Goal: Information Seeking & Learning: Learn about a topic

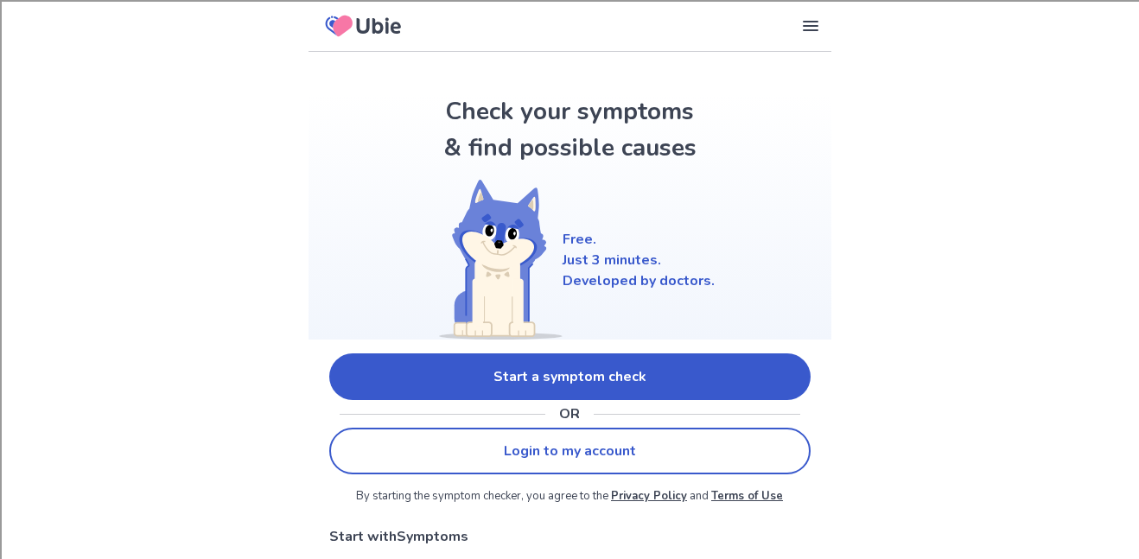
click at [513, 446] on link "Login to my account" at bounding box center [569, 451] width 481 height 47
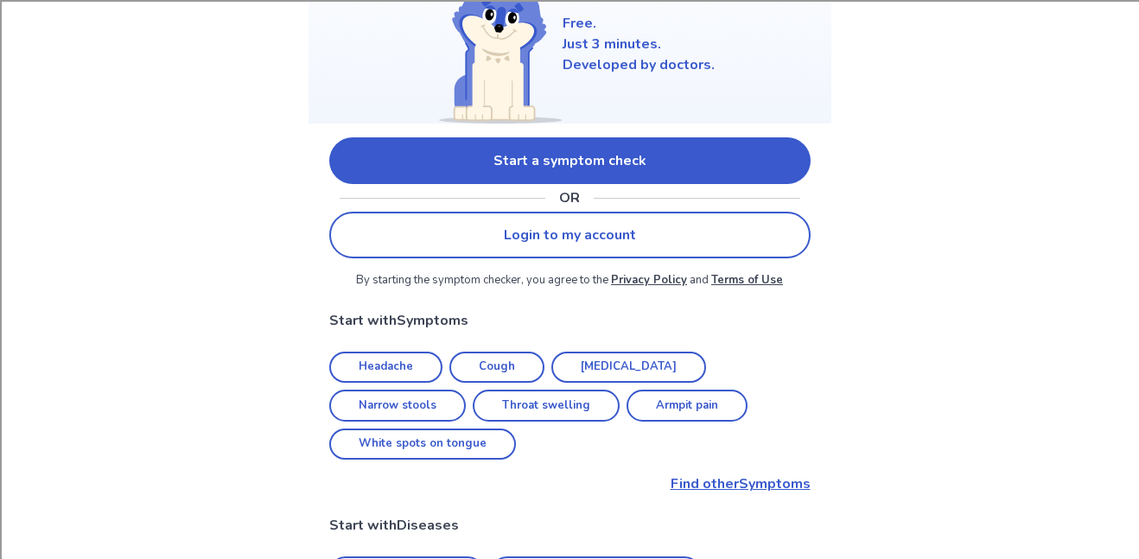
scroll to position [221, 0]
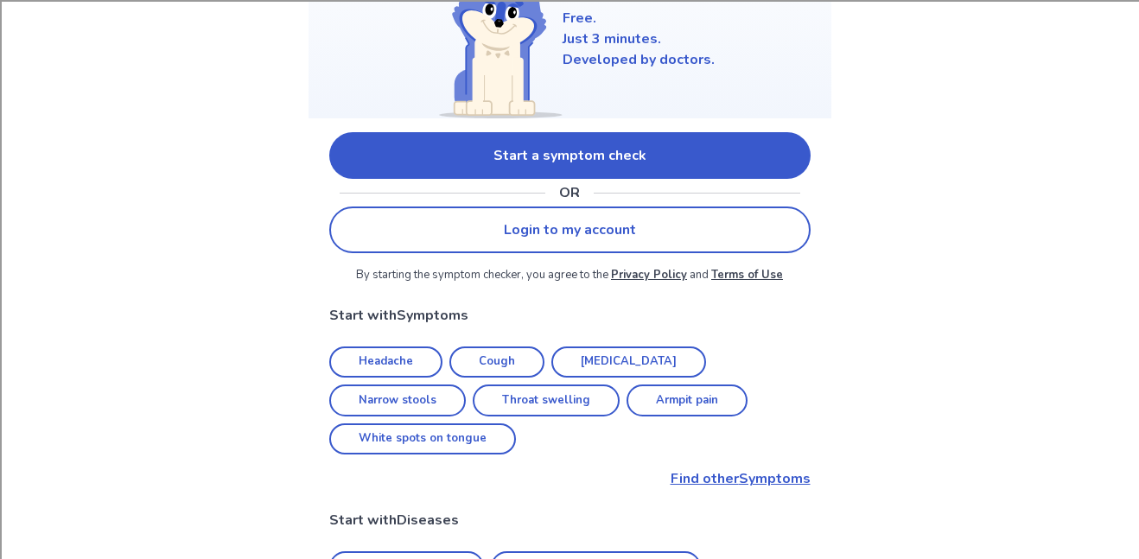
click at [469, 206] on link "Login to my account" at bounding box center [569, 229] width 481 height 47
click at [524, 143] on link "Start a symptom check" at bounding box center [569, 155] width 481 height 47
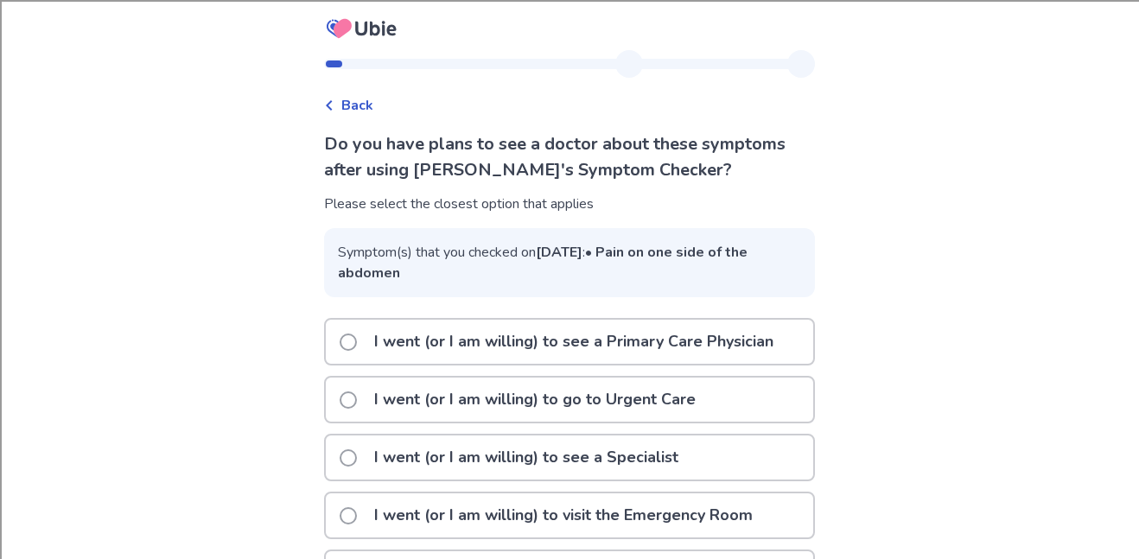
click at [355, 99] on span "Back" at bounding box center [357, 105] width 32 height 21
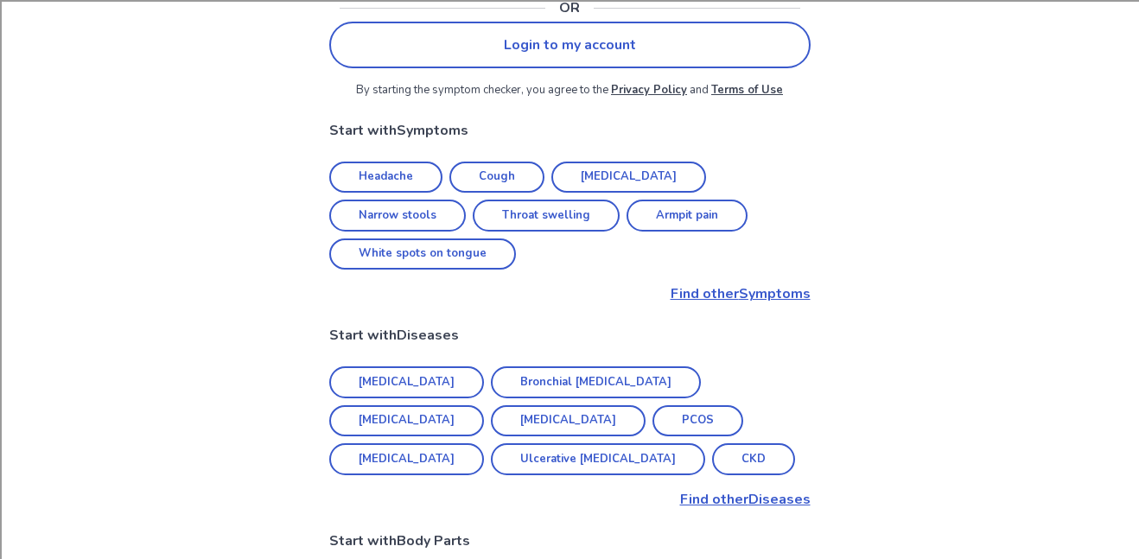
scroll to position [409, 0]
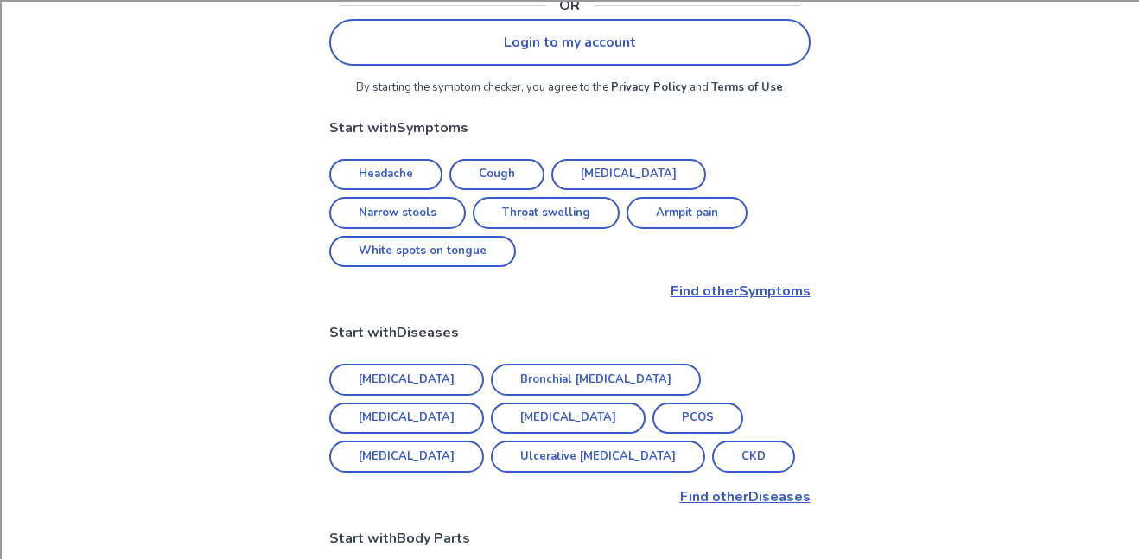
click at [701, 281] on p "Find other Symptoms" at bounding box center [569, 291] width 481 height 21
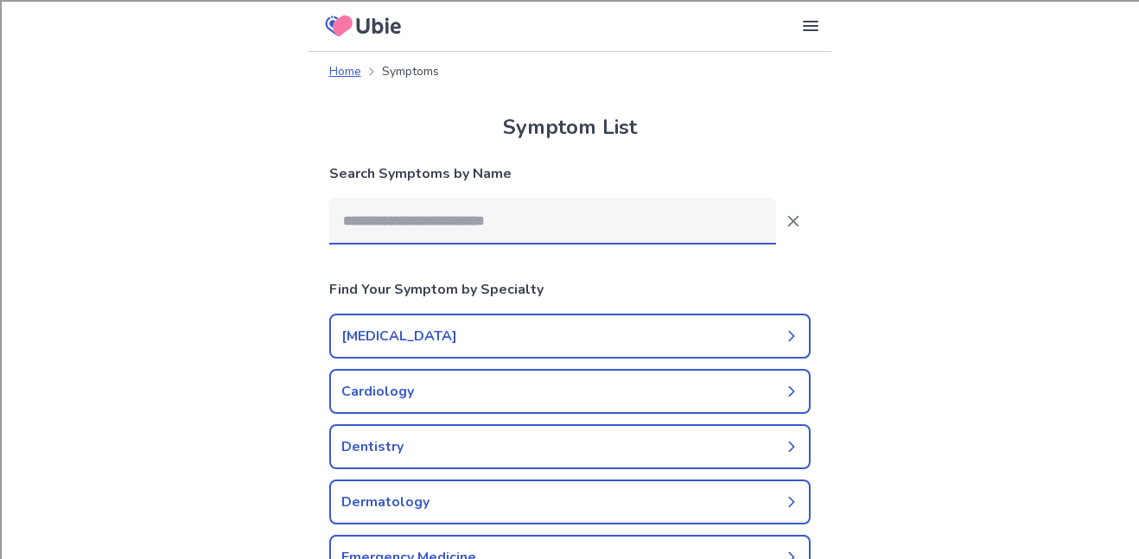
click at [586, 230] on input at bounding box center [552, 221] width 447 height 47
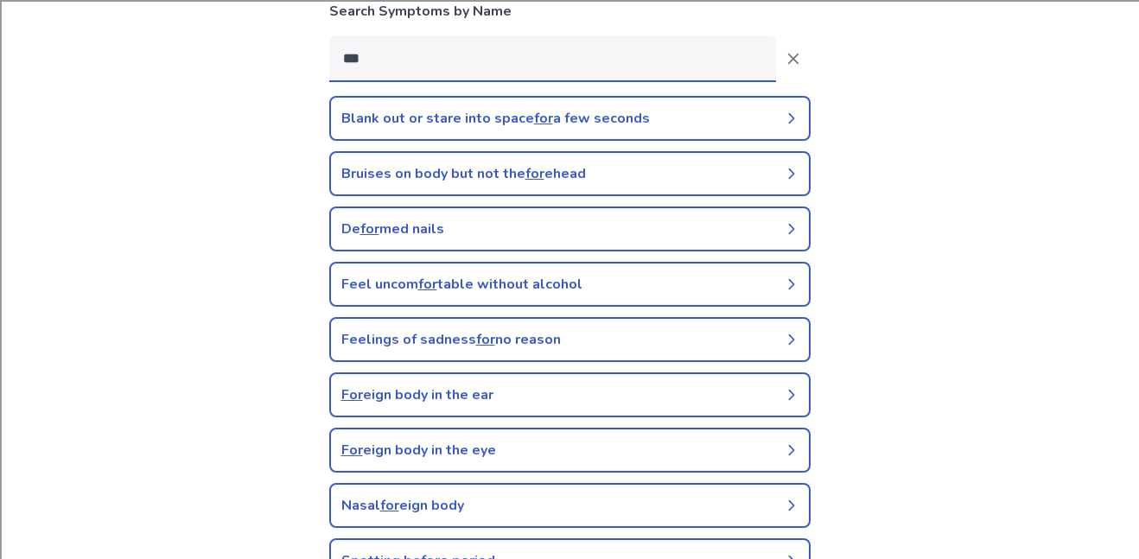
scroll to position [149, 0]
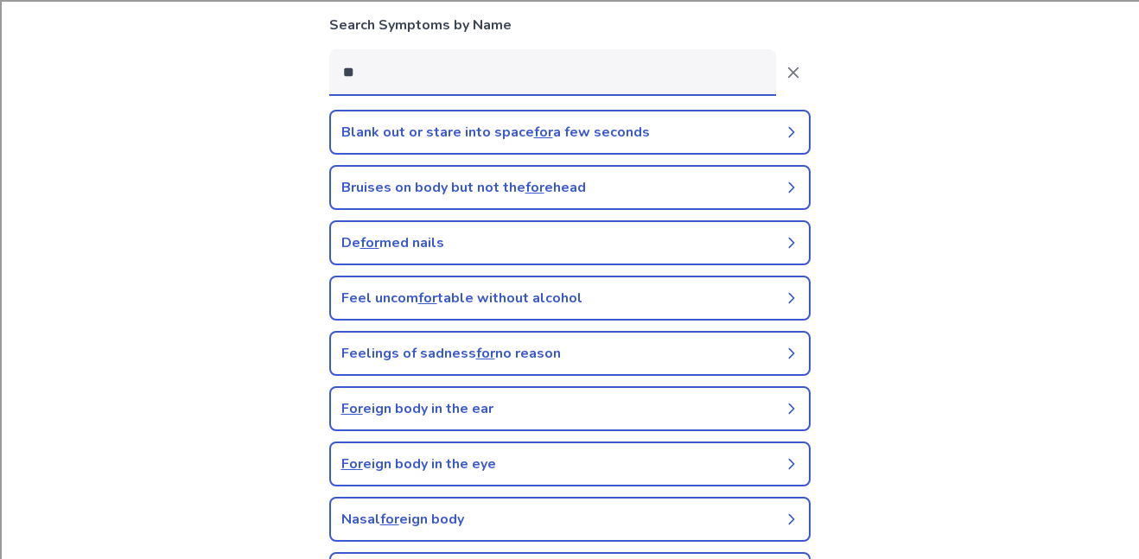
type input "*"
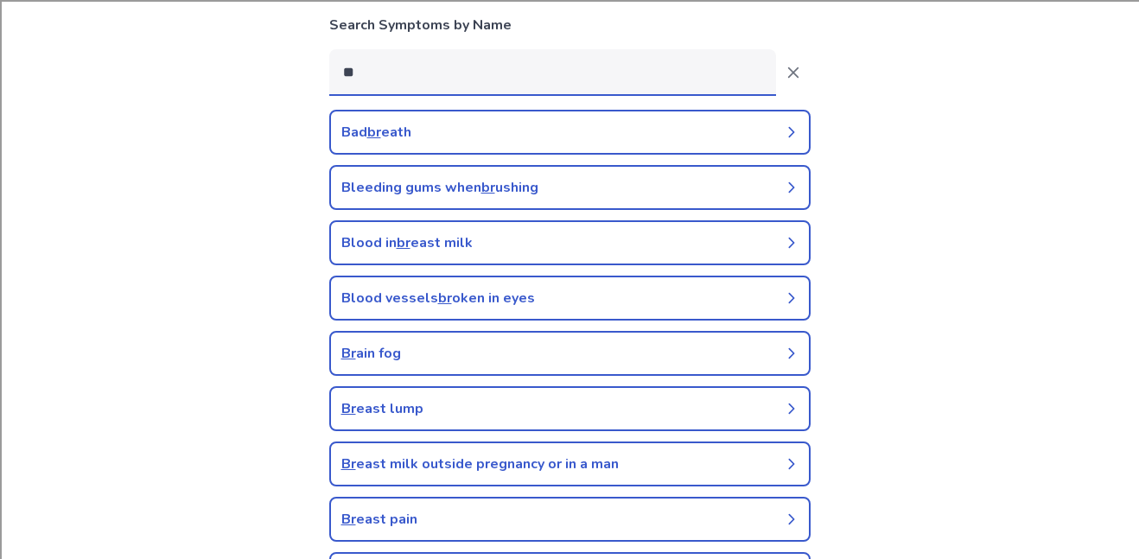
type input "*"
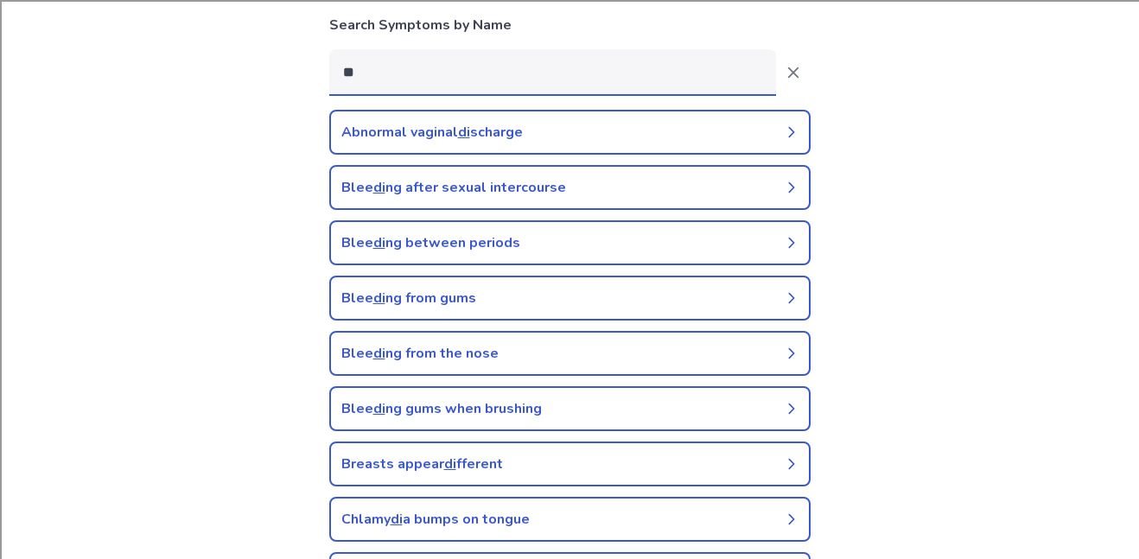
type input "*"
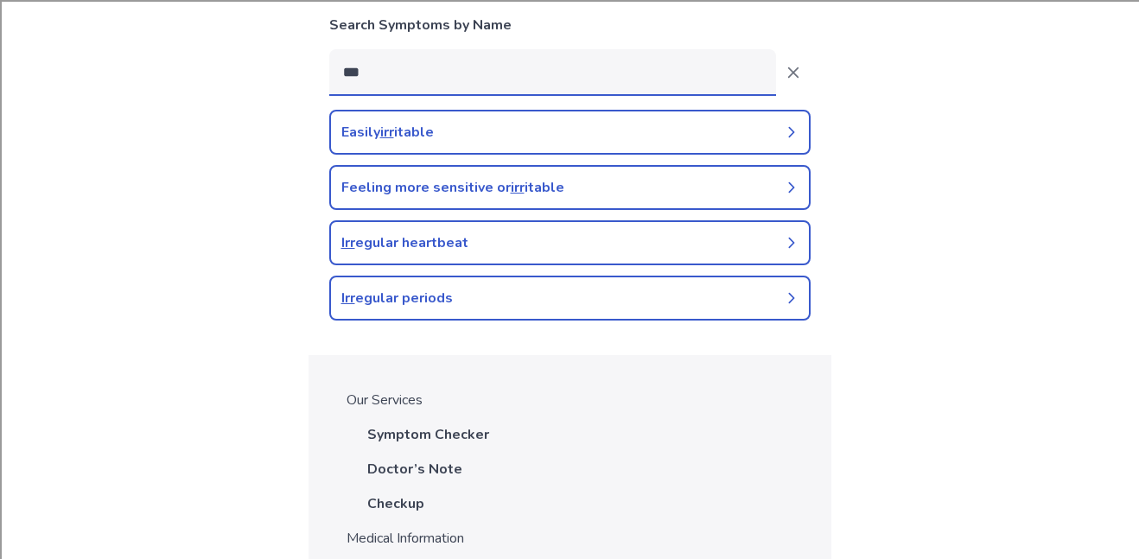
type input "***"
click at [439, 187] on div "Feeling more sensitive or irr itable" at bounding box center [452, 187] width 223 height 21
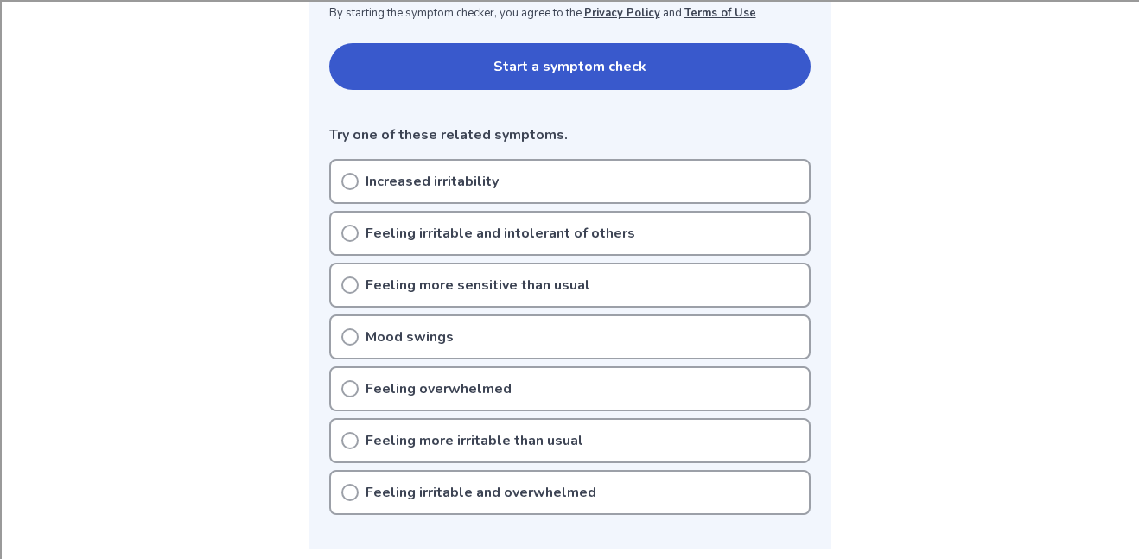
scroll to position [359, 0]
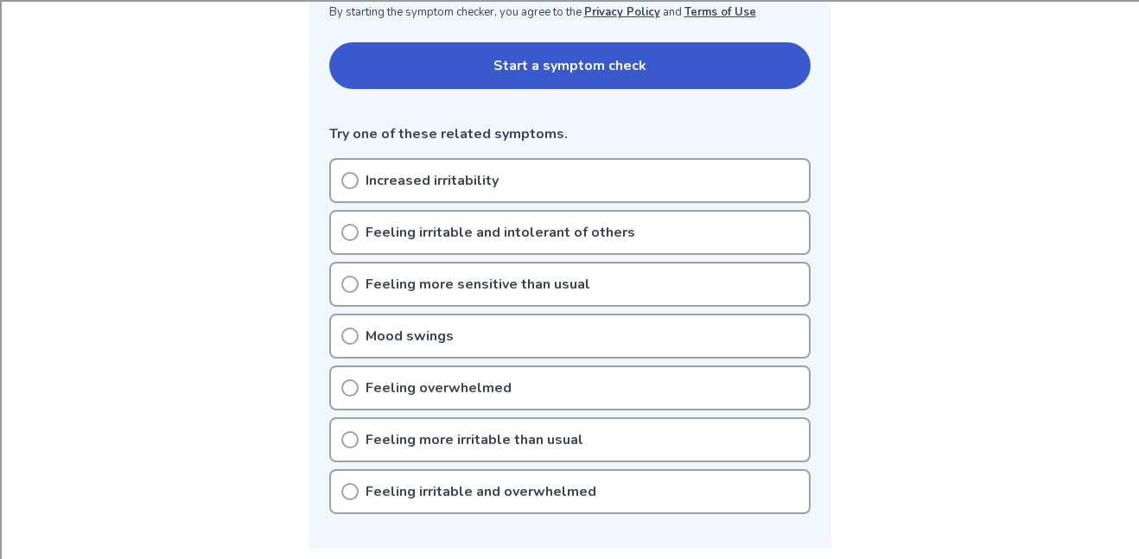
click at [516, 235] on p "Feeling irritable and intolerant of others" at bounding box center [500, 232] width 270 height 21
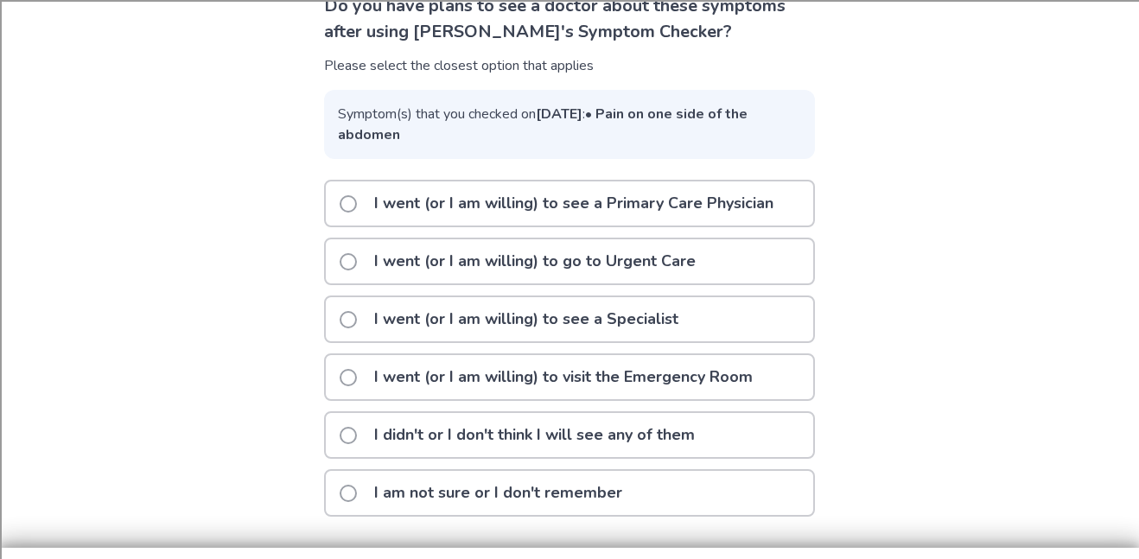
scroll to position [148, 0]
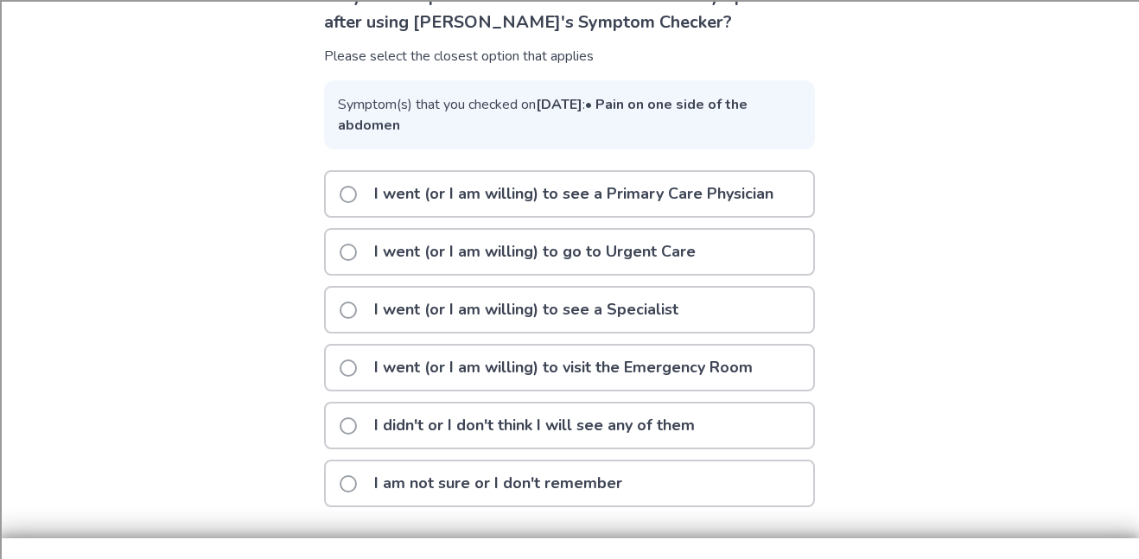
click at [534, 390] on p "I went (or I am willing) to visit the Emergency Room" at bounding box center [563, 368] width 399 height 44
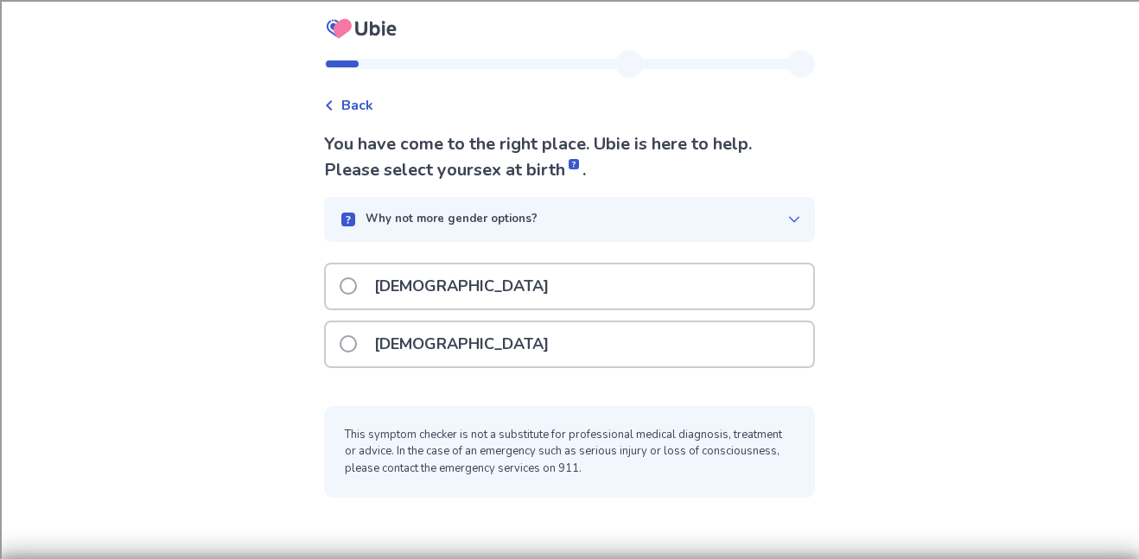
click at [511, 289] on div "[DEMOGRAPHIC_DATA]" at bounding box center [569, 286] width 487 height 44
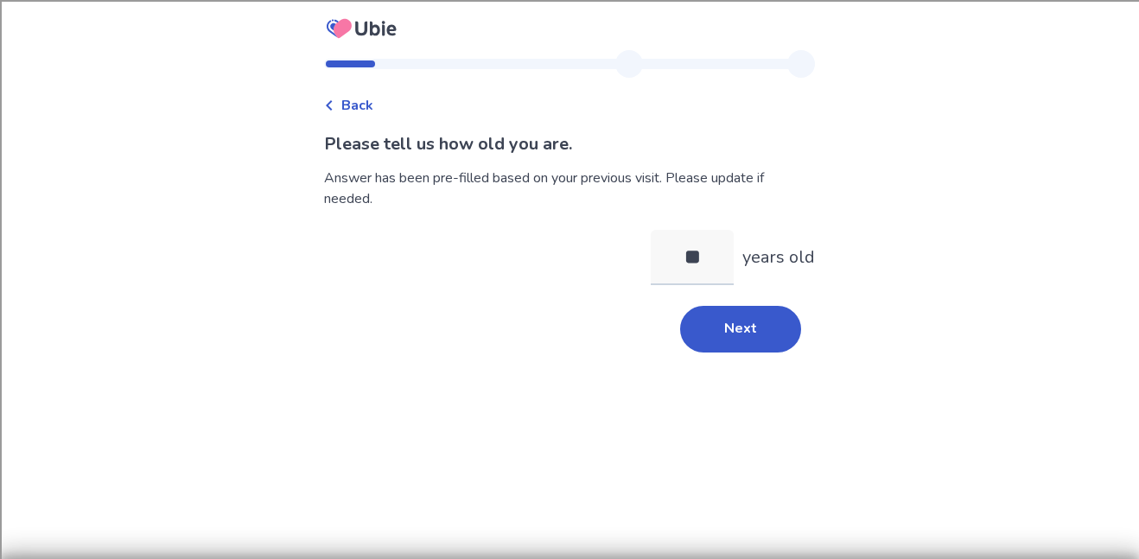
type input "*"
type input "**"
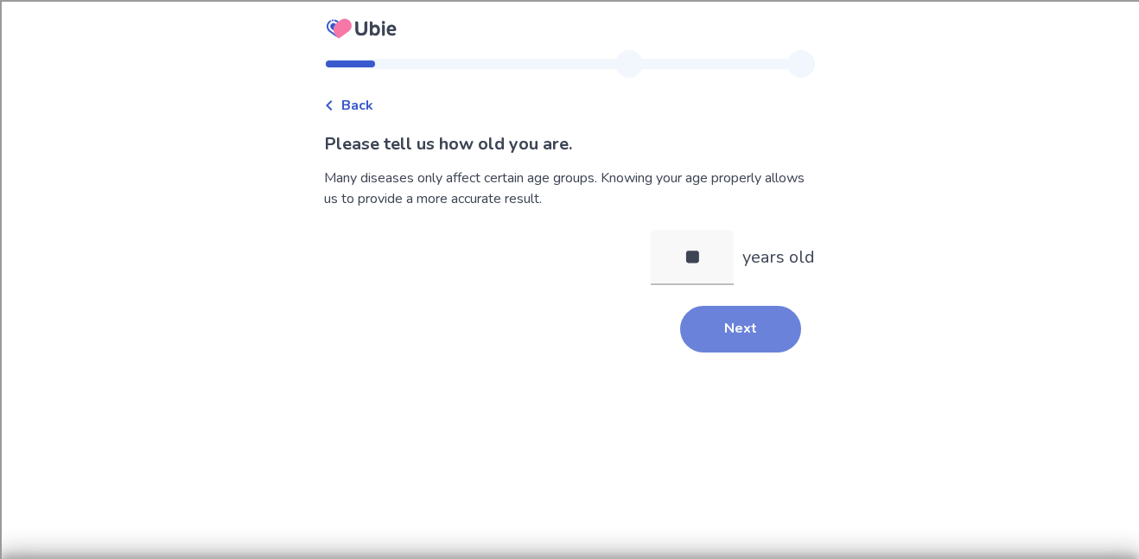
click at [769, 325] on button "Next" at bounding box center [740, 329] width 121 height 47
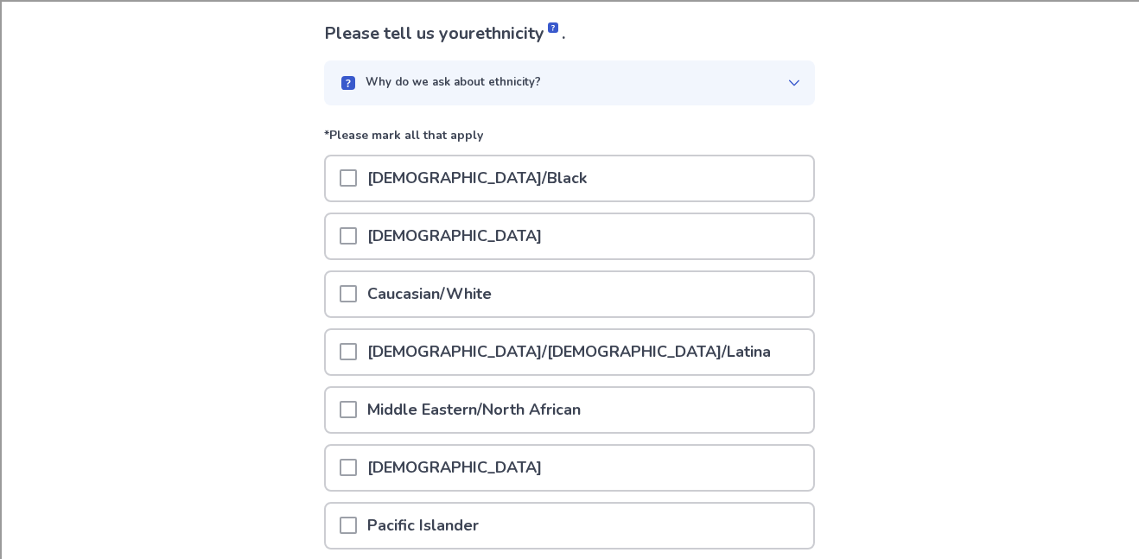
scroll to position [136, 0]
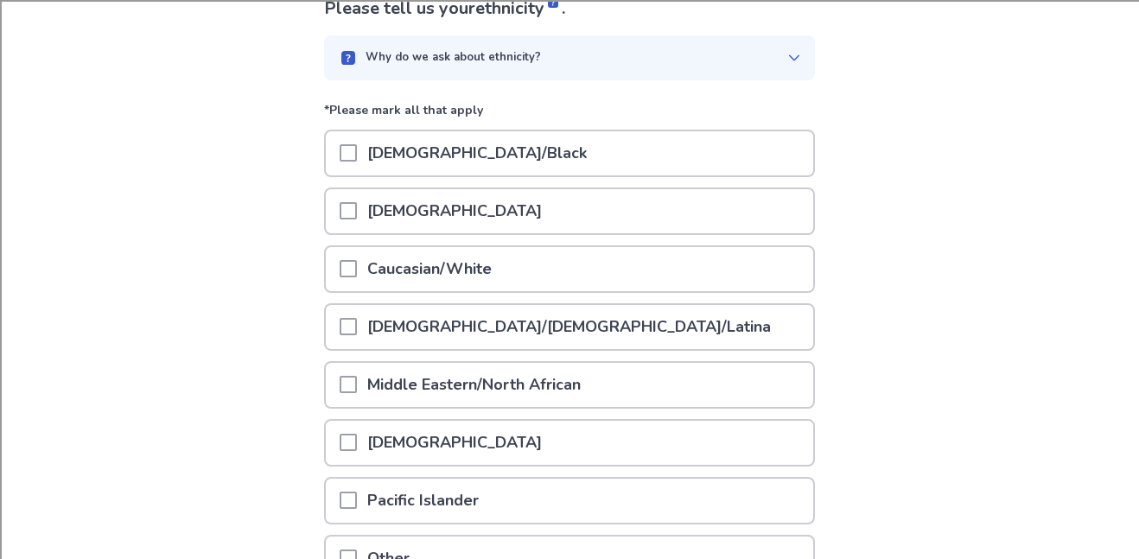
click at [625, 250] on div "Caucasian/White" at bounding box center [569, 269] width 487 height 44
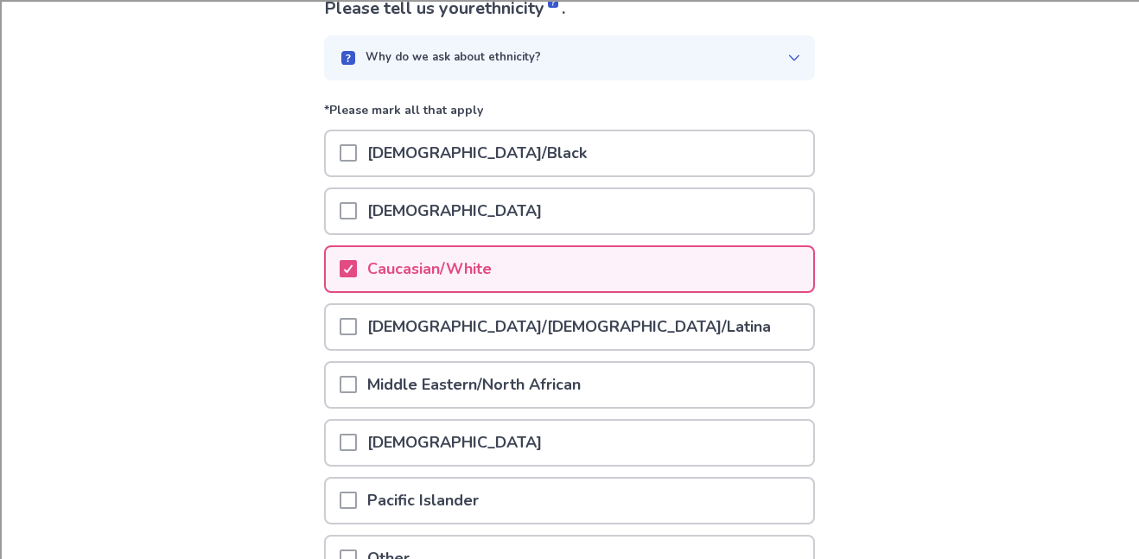
scroll to position [313, 0]
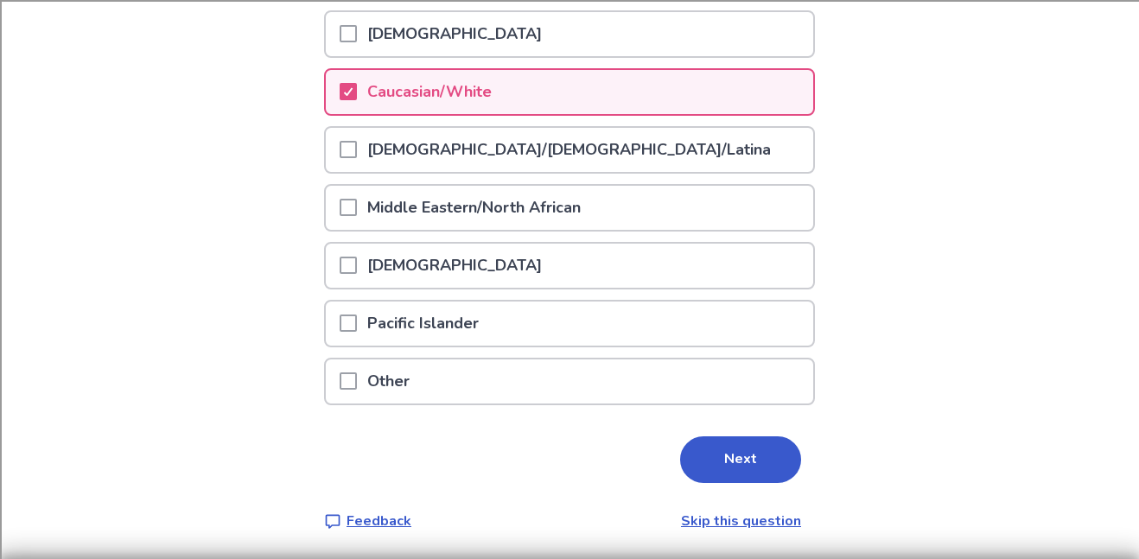
click at [739, 495] on div "Please tell us your ethnicity . Why do we ask about ethnicity? *Please mark all…" at bounding box center [569, 175] width 491 height 713
click at [717, 472] on button "Next" at bounding box center [740, 459] width 121 height 47
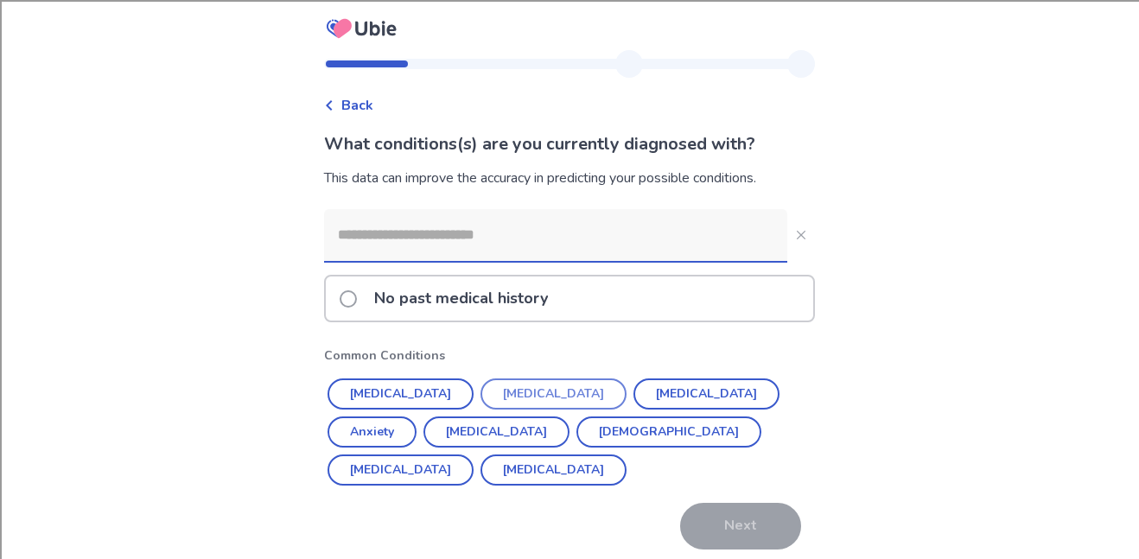
click at [498, 402] on button "[MEDICAL_DATA]" at bounding box center [553, 393] width 146 height 31
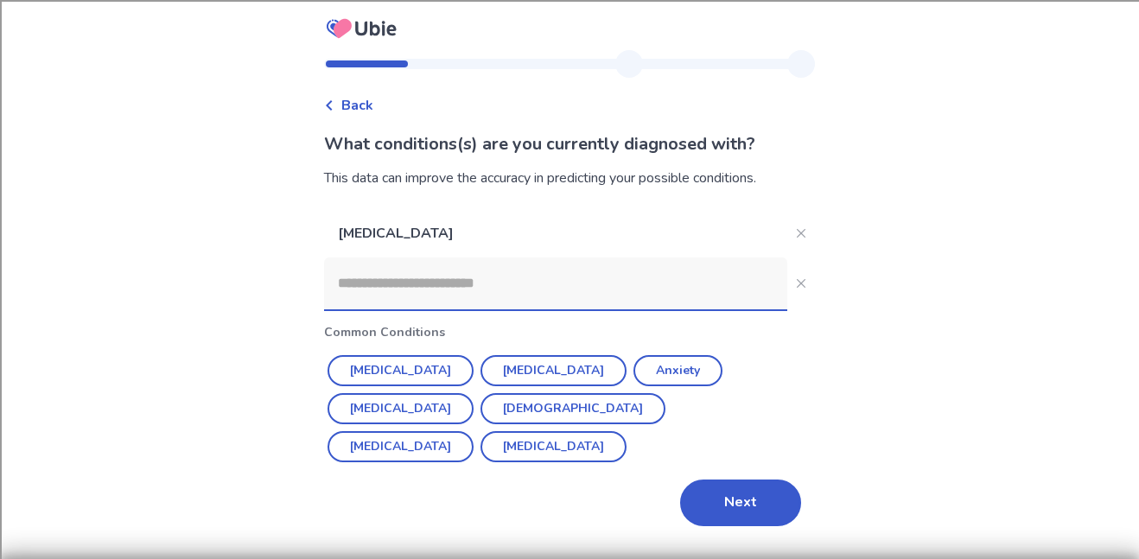
click at [520, 282] on input at bounding box center [555, 283] width 463 height 52
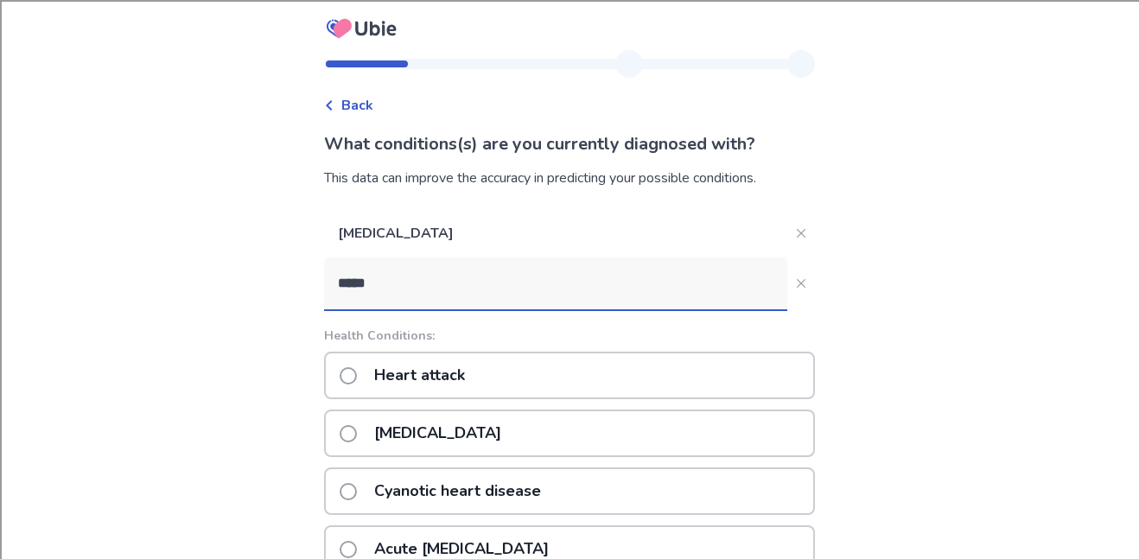
type input "*****"
click at [500, 385] on div "Heart attack" at bounding box center [569, 376] width 491 height 48
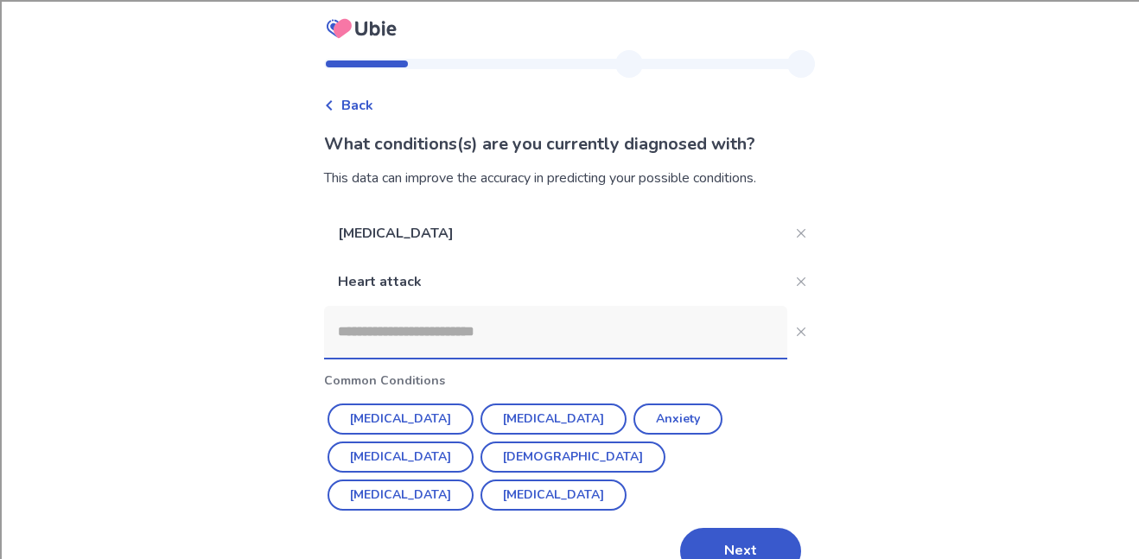
click at [479, 342] on input at bounding box center [555, 332] width 463 height 52
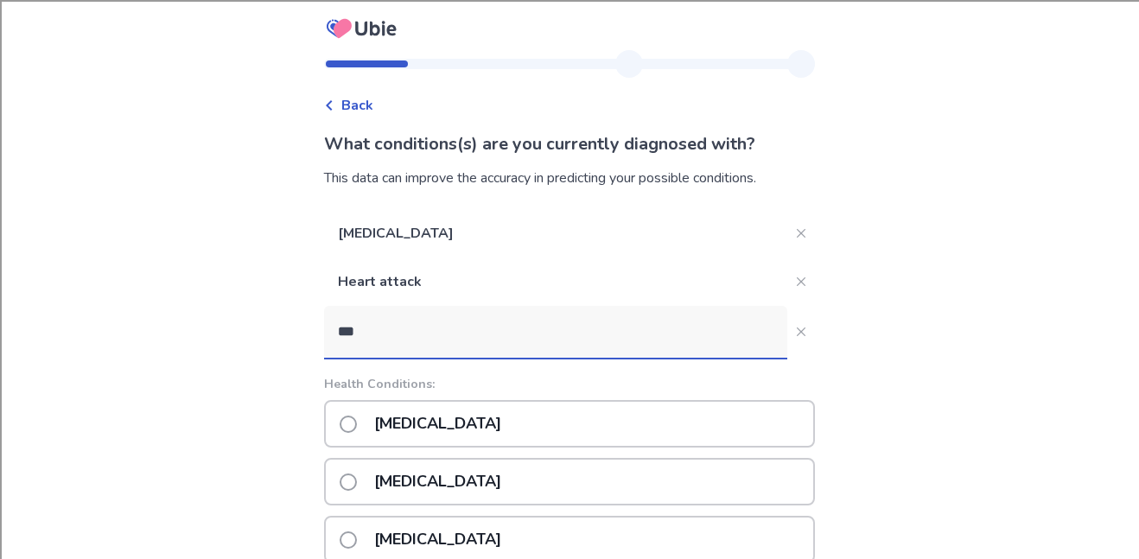
type input "****"
click at [413, 483] on p "[MEDICAL_DATA]" at bounding box center [438, 482] width 148 height 44
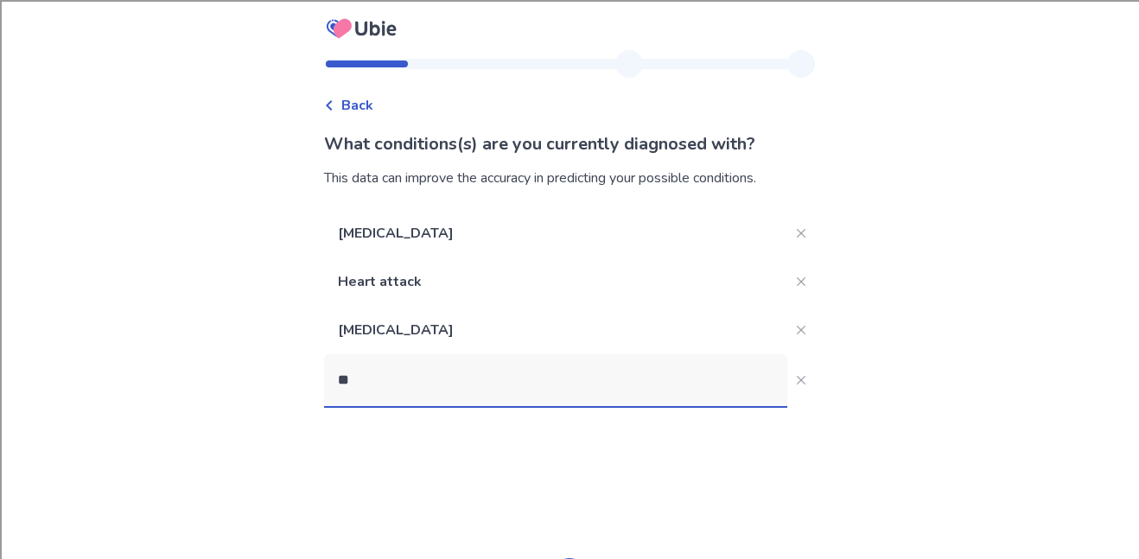
type input "*"
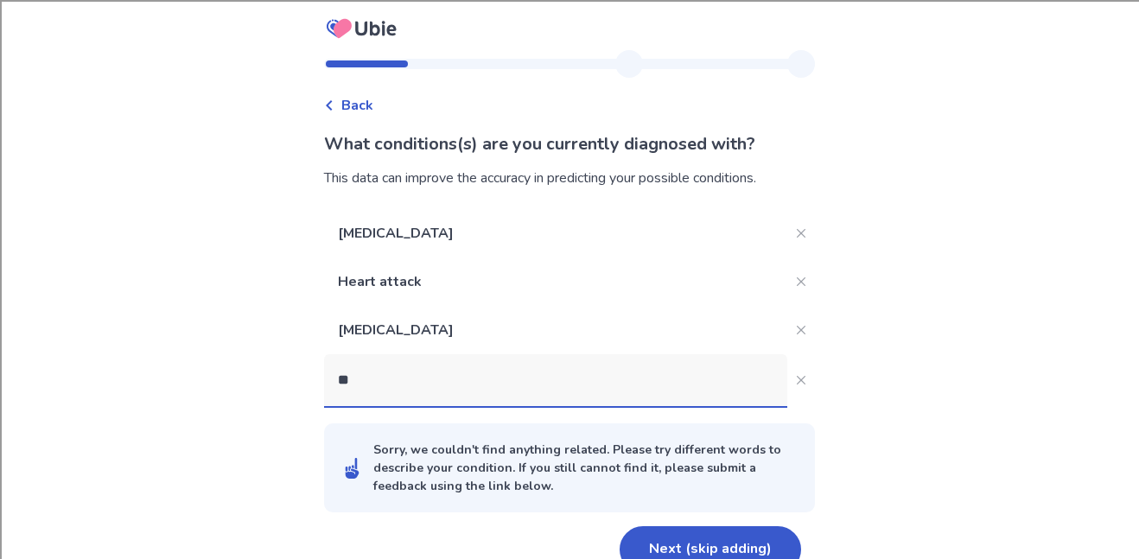
type input "*"
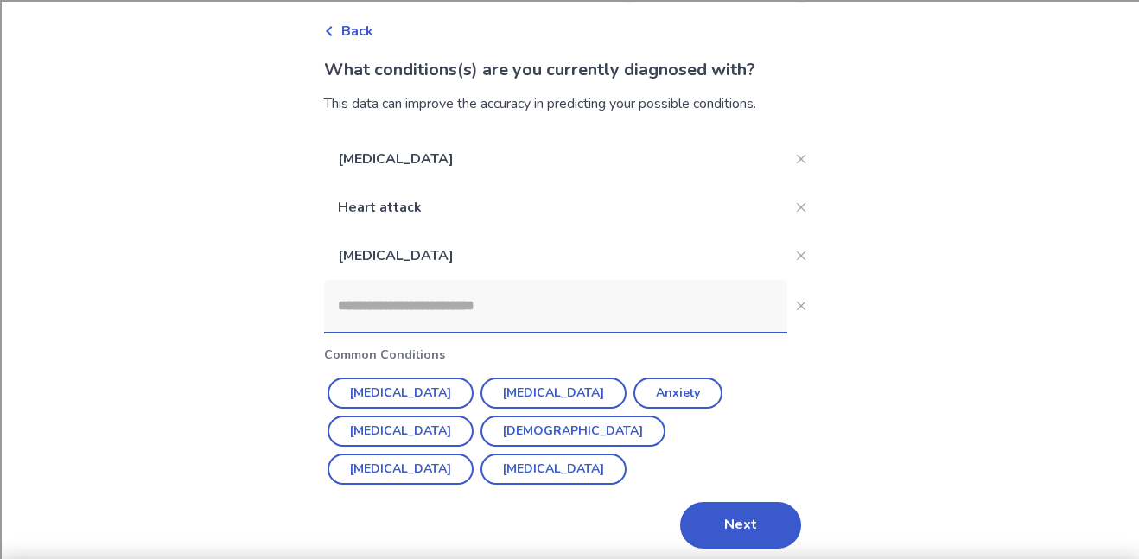
scroll to position [85, 0]
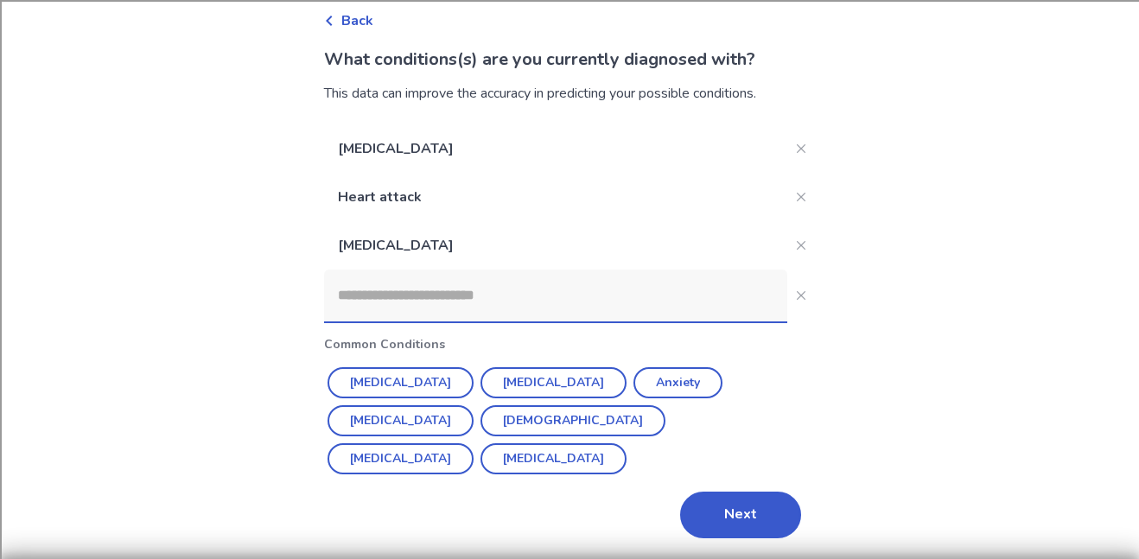
type input "*"
click at [734, 498] on button "Next" at bounding box center [740, 515] width 121 height 47
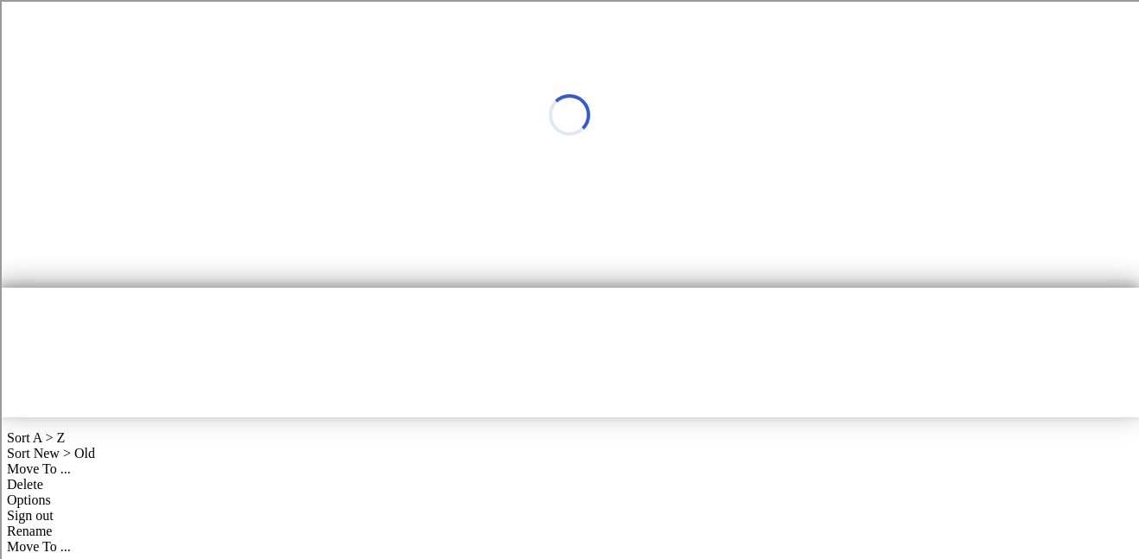
scroll to position [0, 0]
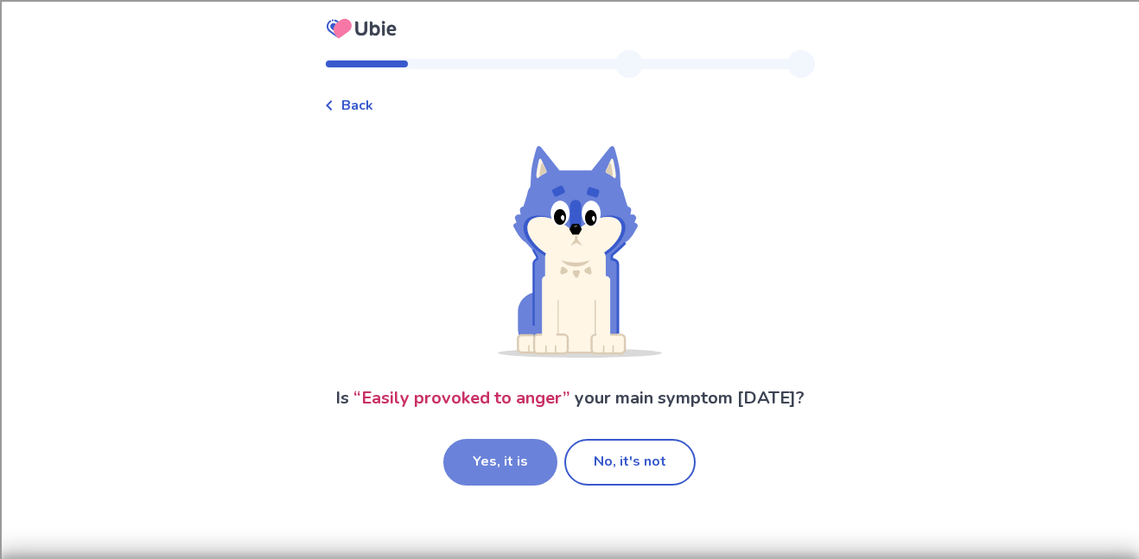
click at [523, 457] on button "Yes, it is" at bounding box center [500, 462] width 114 height 47
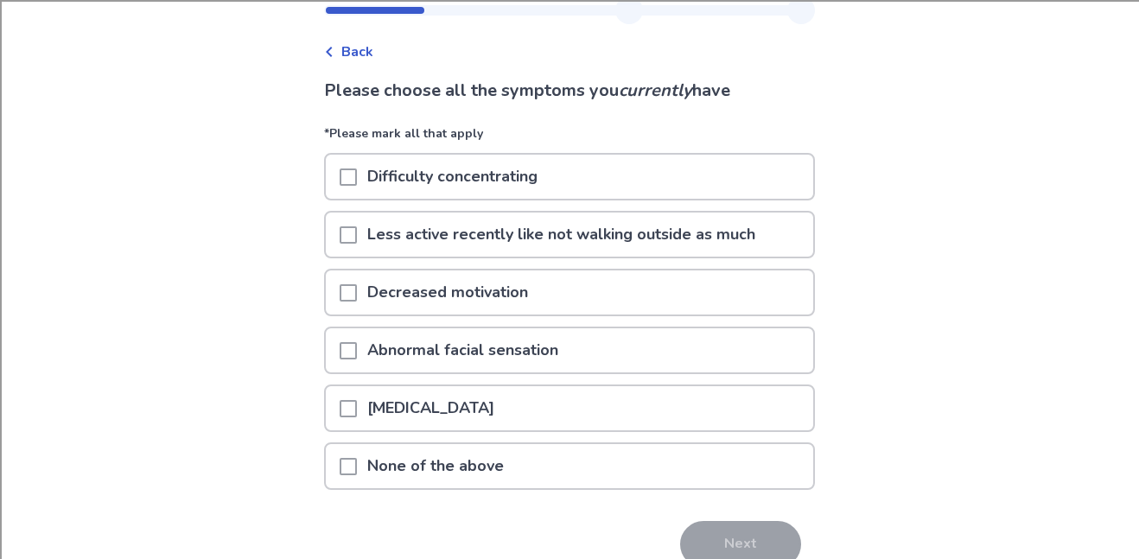
scroll to position [55, 0]
click at [510, 413] on div "Poor memory" at bounding box center [569, 406] width 487 height 44
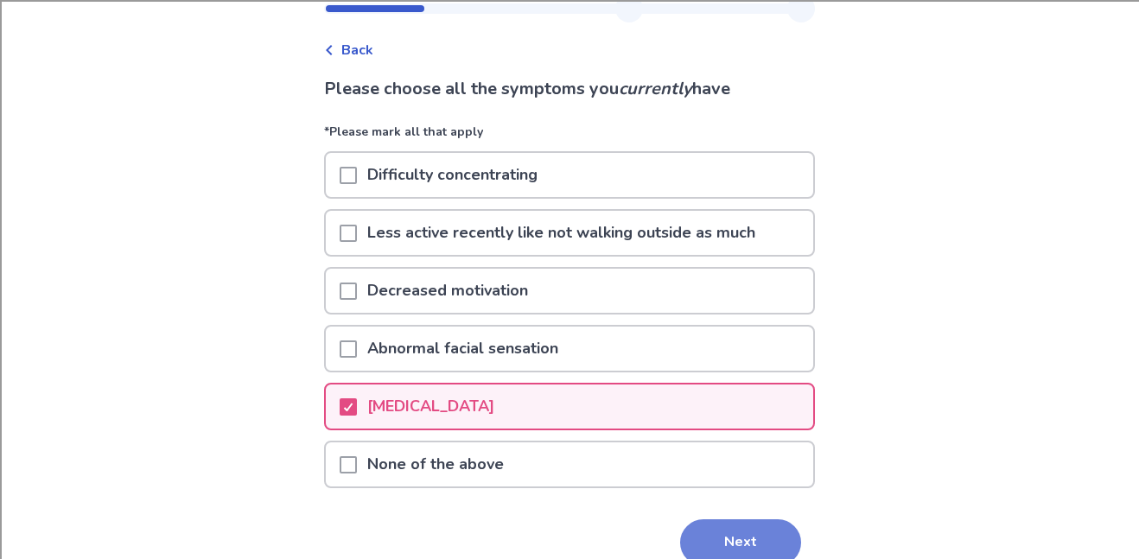
click at [718, 536] on button "Next" at bounding box center [740, 542] width 121 height 47
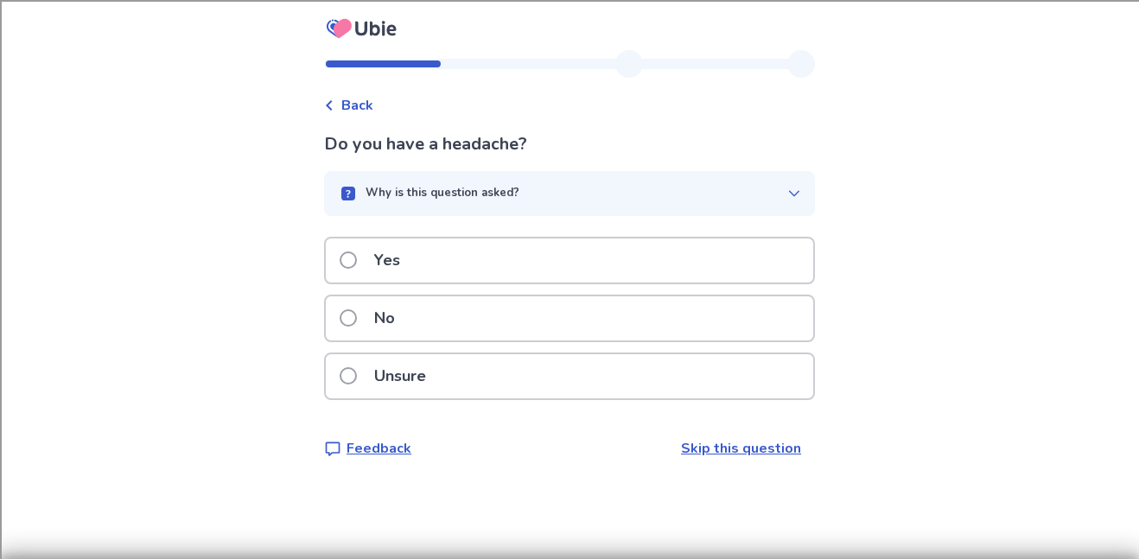
click at [551, 326] on div "No" at bounding box center [569, 318] width 487 height 44
click at [564, 324] on div "No" at bounding box center [569, 318] width 487 height 44
click at [523, 384] on div "Unsure" at bounding box center [569, 376] width 487 height 44
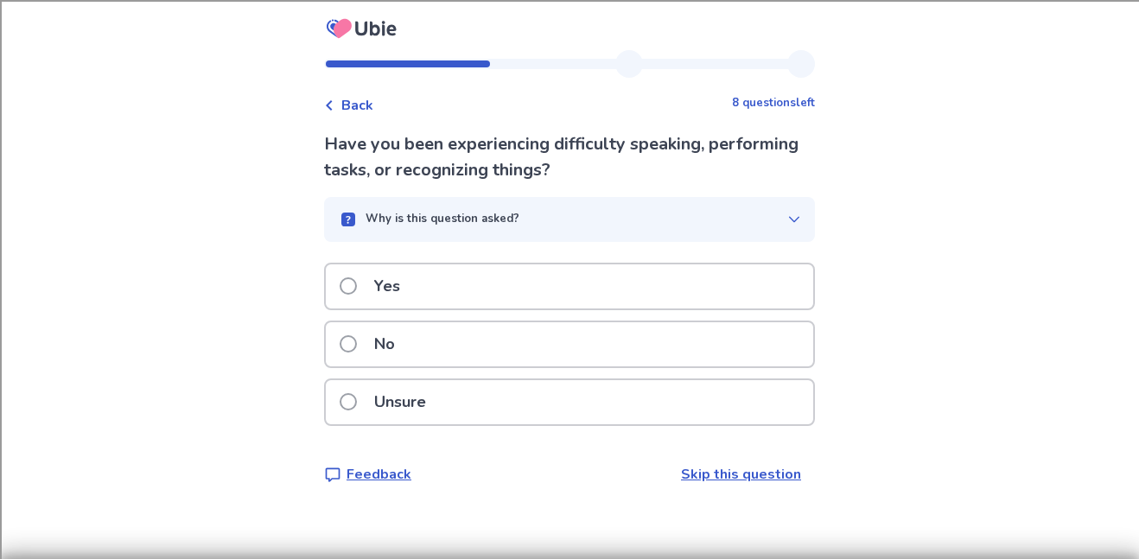
click at [523, 345] on div "No" at bounding box center [569, 344] width 487 height 44
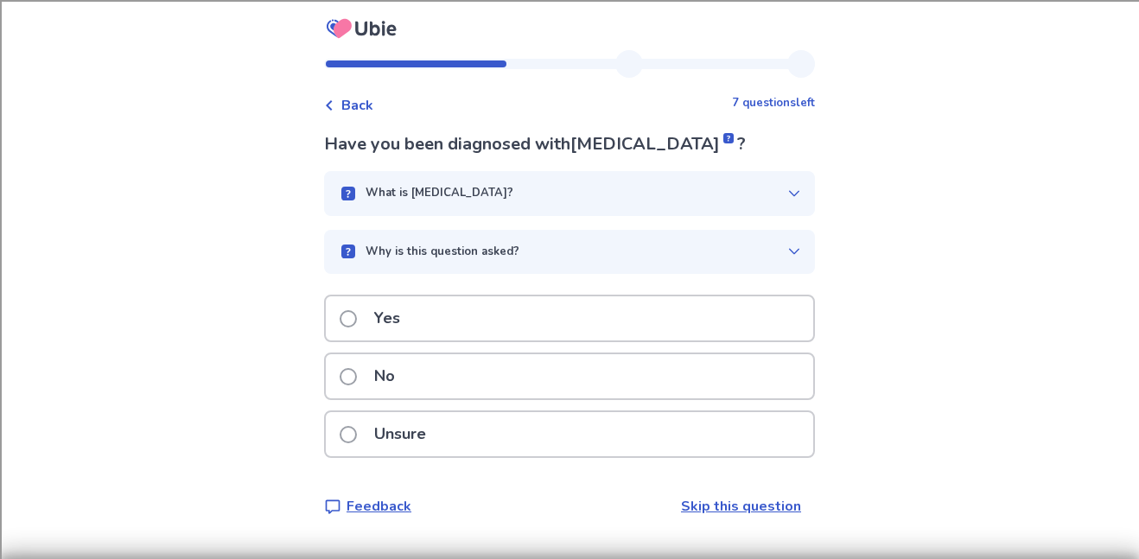
click at [465, 377] on div "No" at bounding box center [569, 376] width 487 height 44
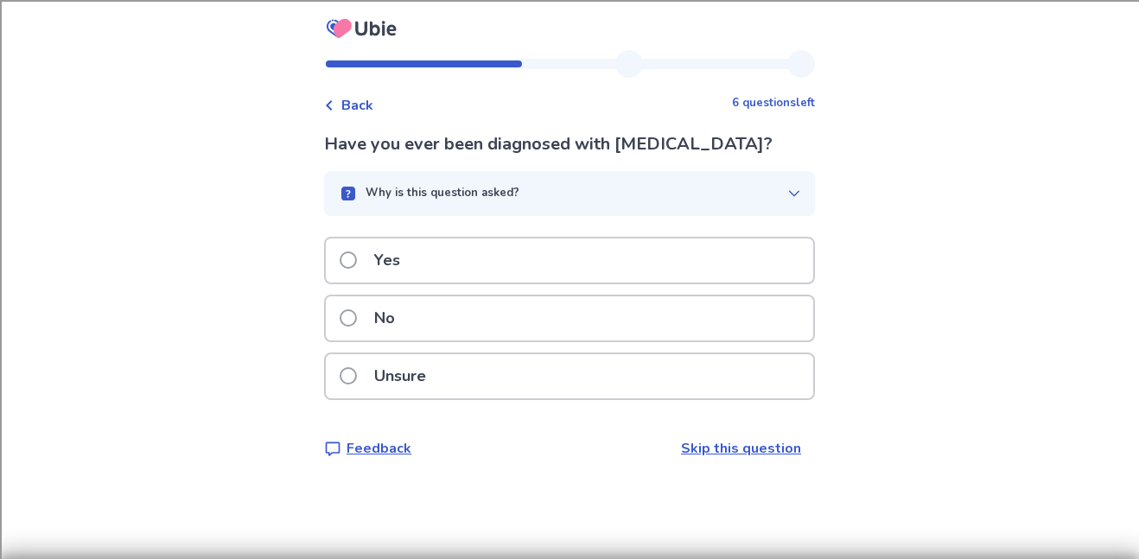
click at [405, 321] on p "No" at bounding box center [384, 318] width 41 height 44
click at [436, 398] on p "Unsure" at bounding box center [400, 376] width 73 height 44
click at [447, 392] on div "Unsure" at bounding box center [569, 376] width 487 height 44
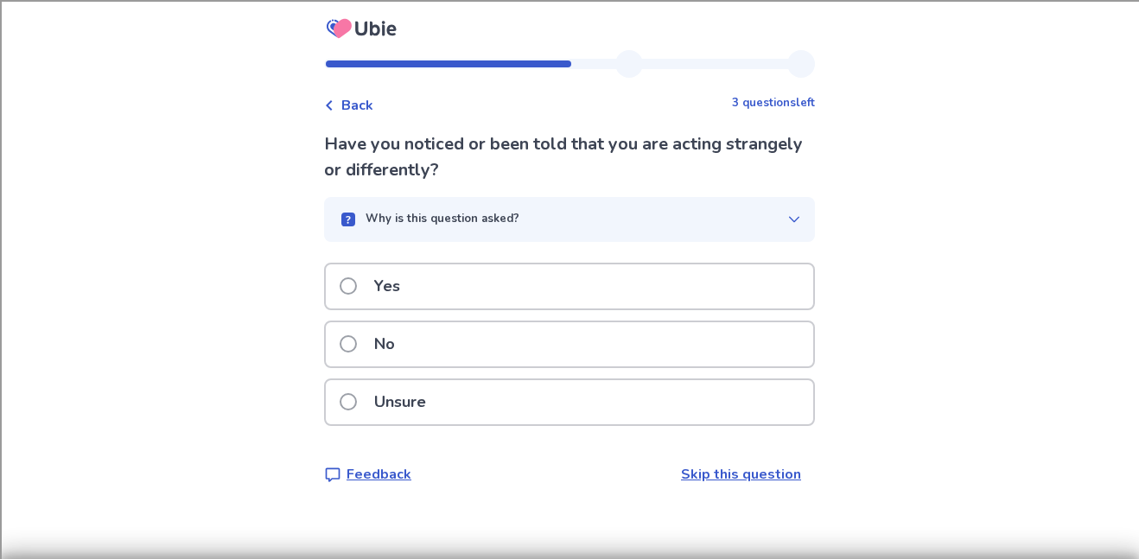
click at [458, 289] on div "Yes" at bounding box center [569, 286] width 487 height 44
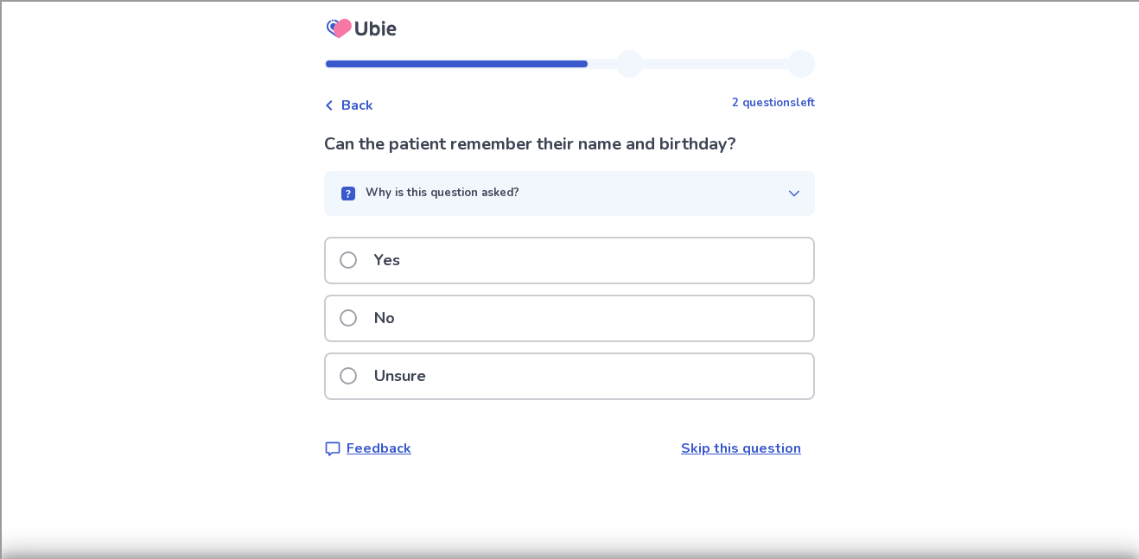
click at [435, 273] on div "Yes" at bounding box center [569, 260] width 487 height 44
click at [433, 280] on div "Yes" at bounding box center [569, 260] width 487 height 44
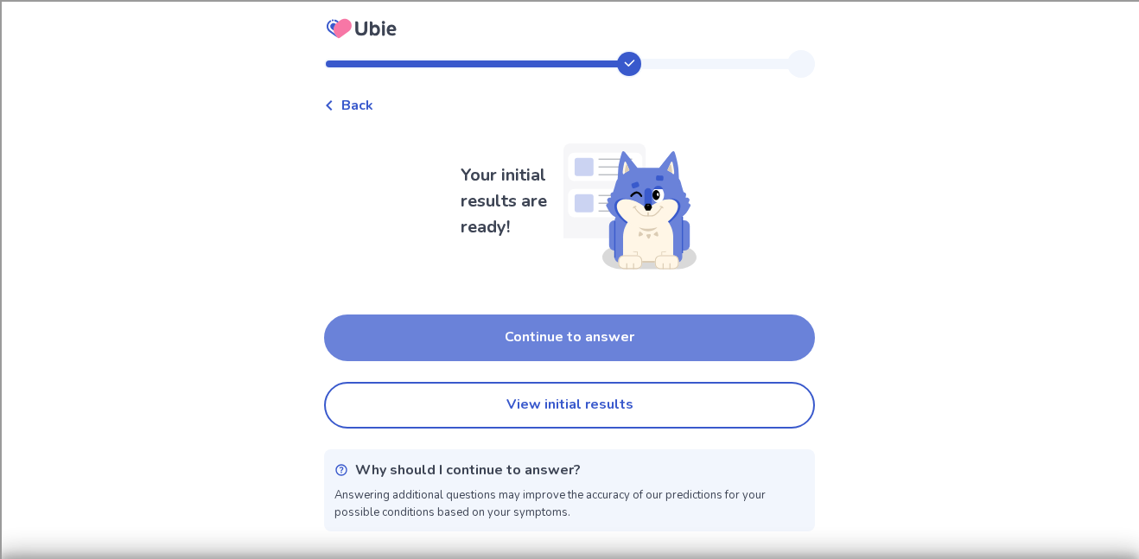
click at [485, 343] on button "Continue to answer" at bounding box center [569, 337] width 491 height 47
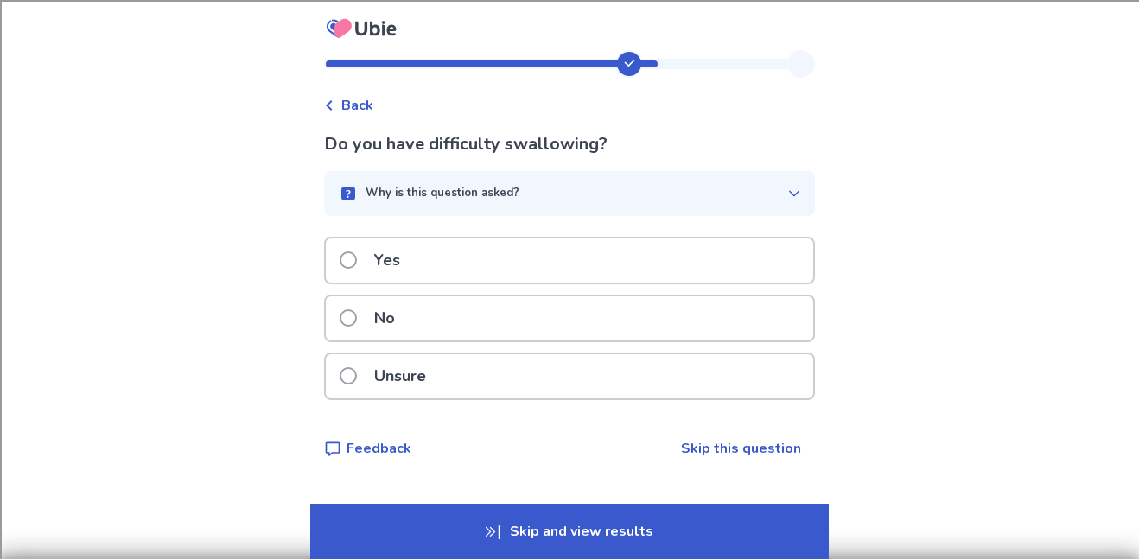
click at [483, 308] on div "No" at bounding box center [569, 318] width 487 height 44
click at [488, 318] on div "No" at bounding box center [569, 318] width 487 height 44
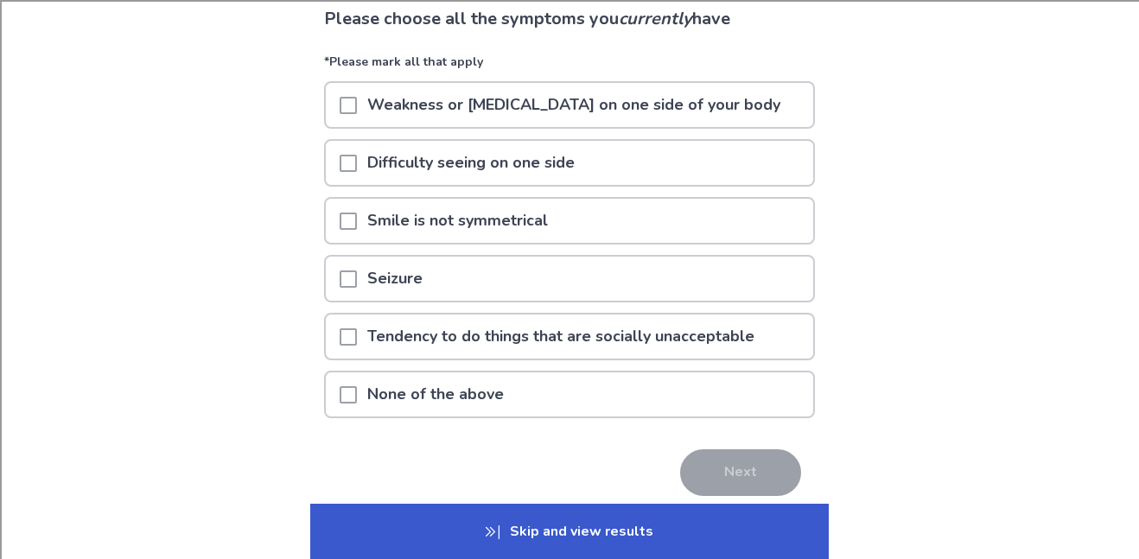
scroll to position [132, 0]
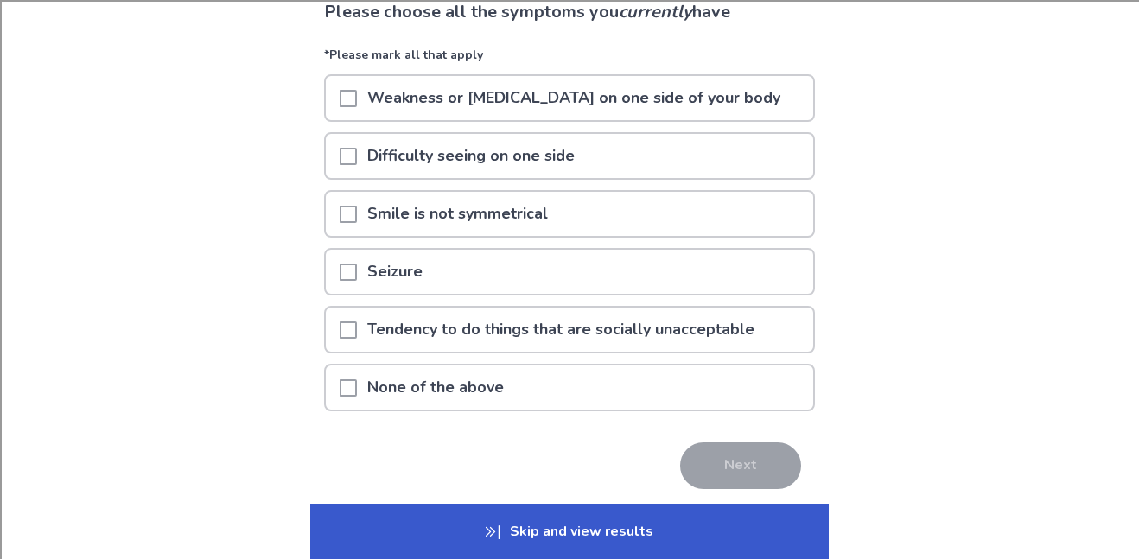
click at [494, 388] on p "None of the above" at bounding box center [435, 387] width 157 height 44
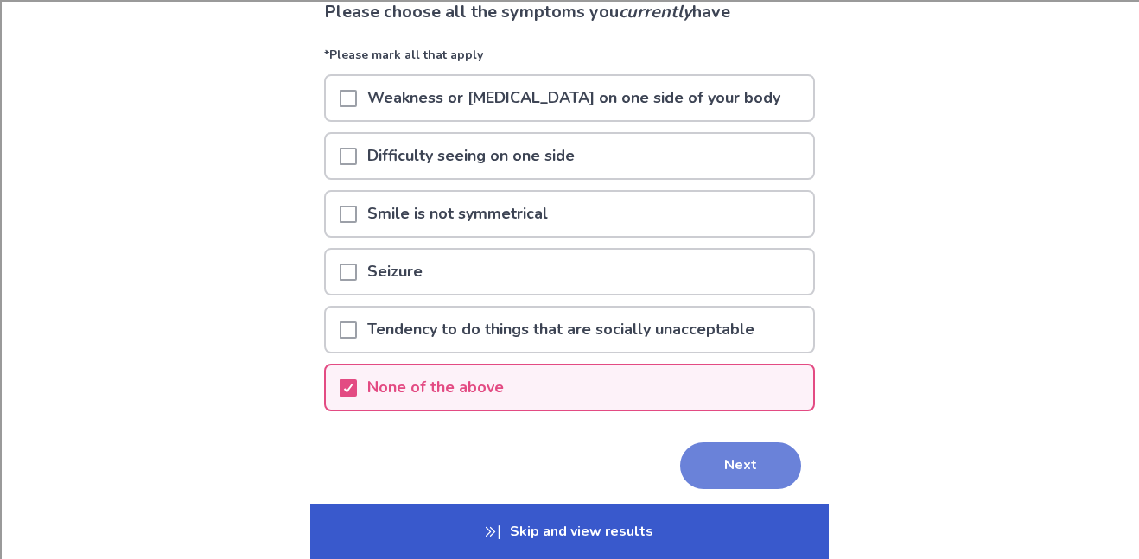
click at [720, 456] on button "Next" at bounding box center [740, 465] width 121 height 47
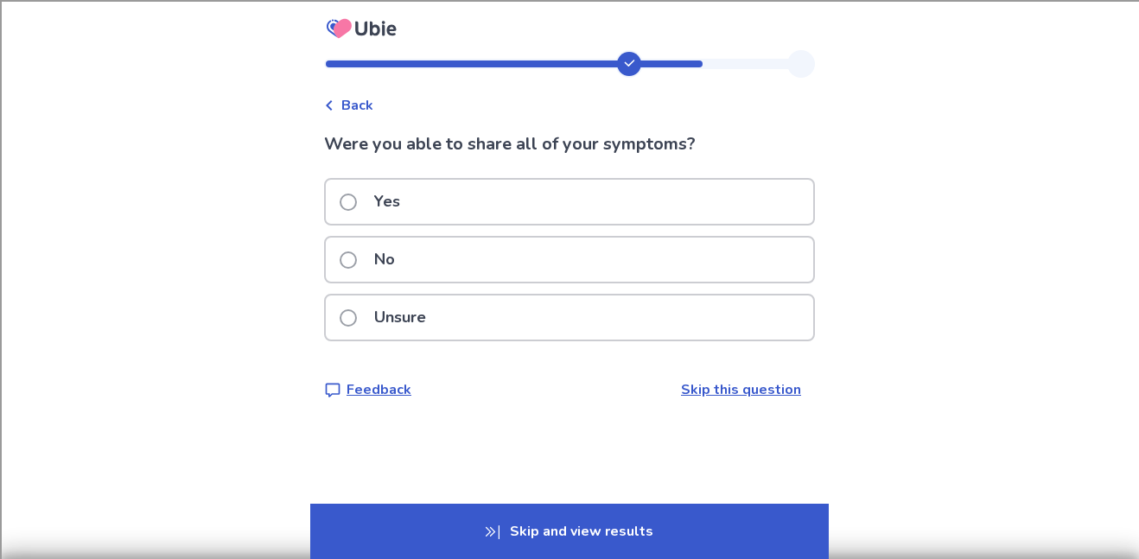
click at [480, 255] on div "No" at bounding box center [569, 260] width 487 height 44
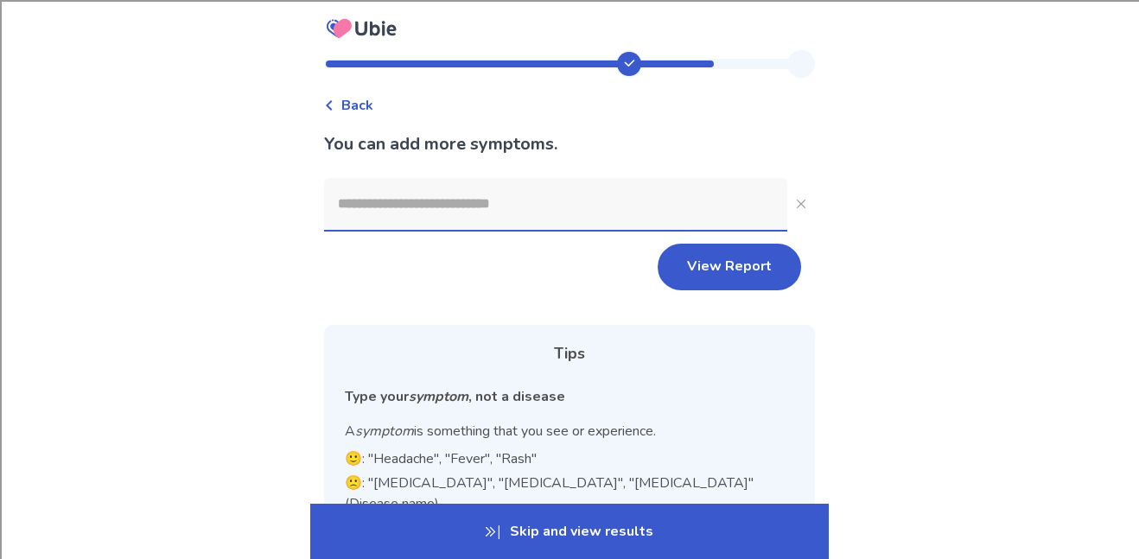
click at [549, 216] on input at bounding box center [555, 204] width 463 height 52
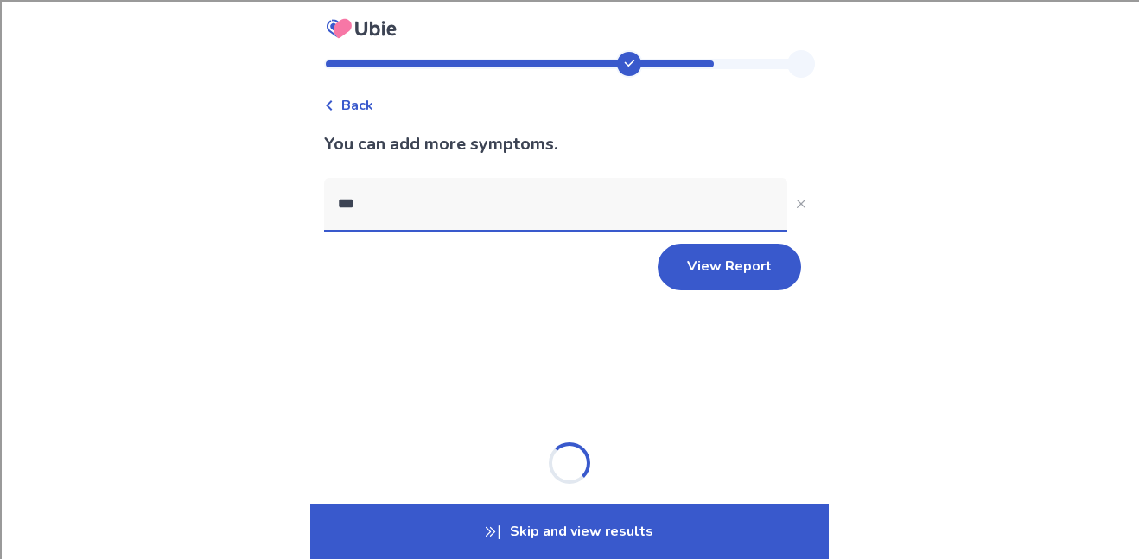
type input "****"
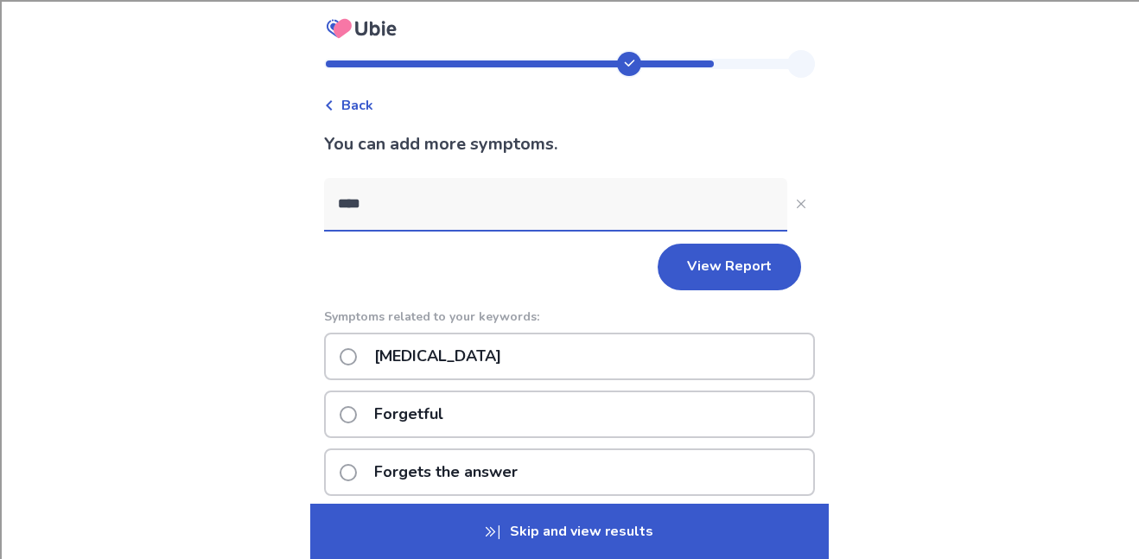
scroll to position [5, 0]
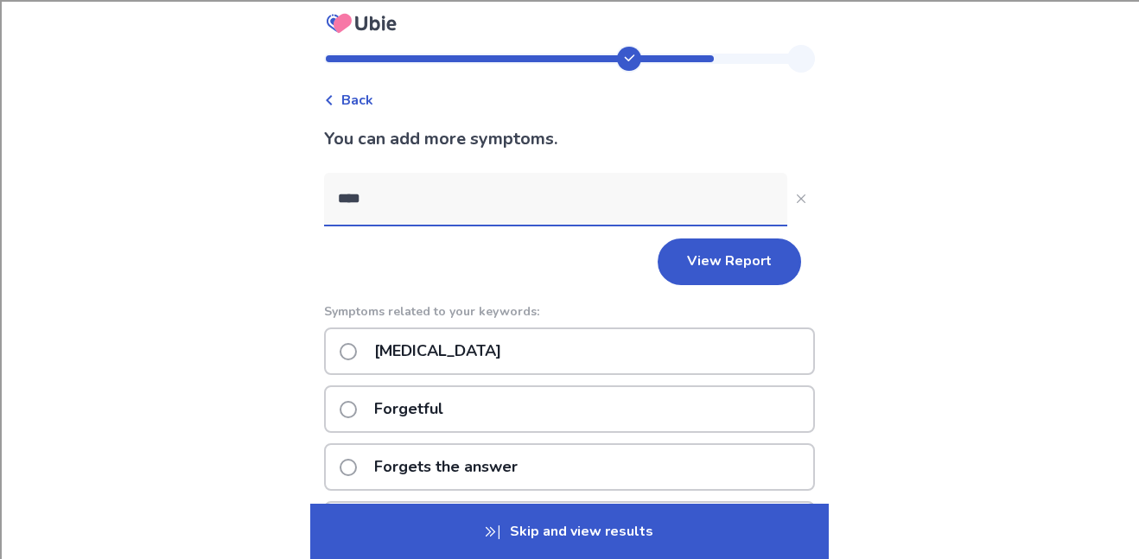
click at [441, 417] on p "Forgetful" at bounding box center [409, 409] width 90 height 44
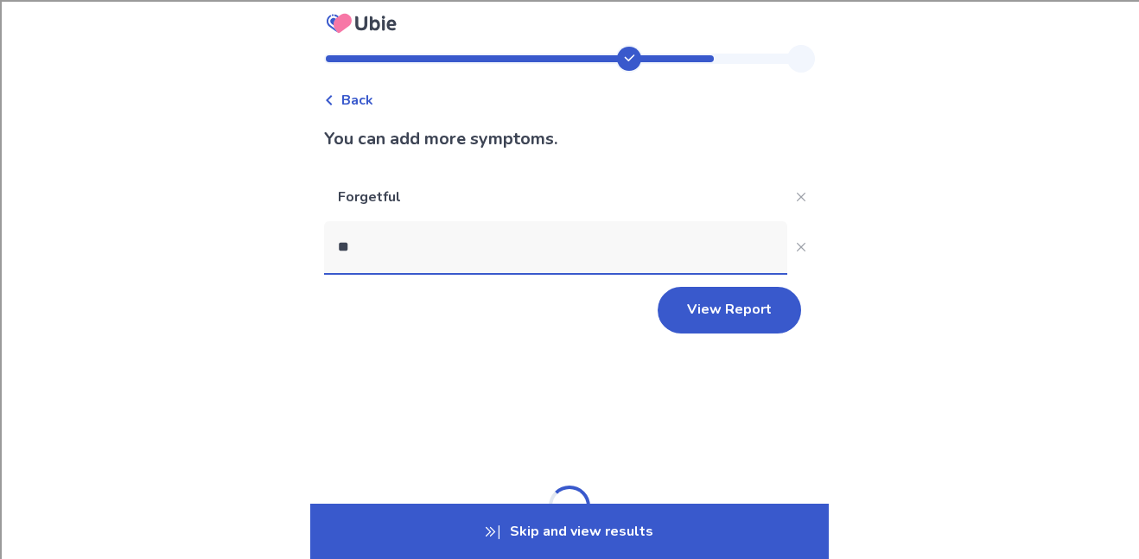
type input "***"
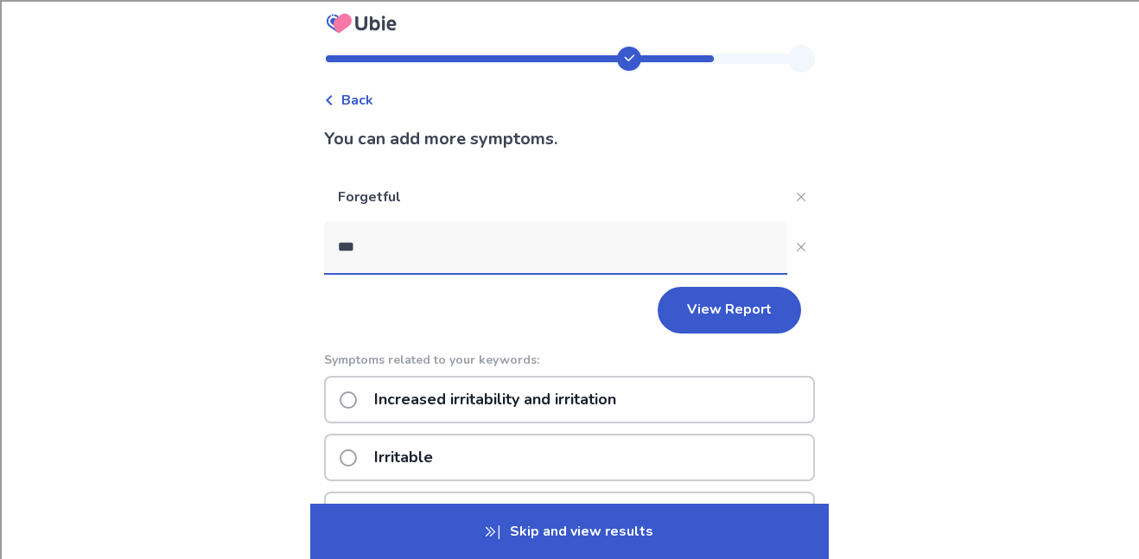
click at [443, 450] on p "Irritable" at bounding box center [403, 457] width 79 height 44
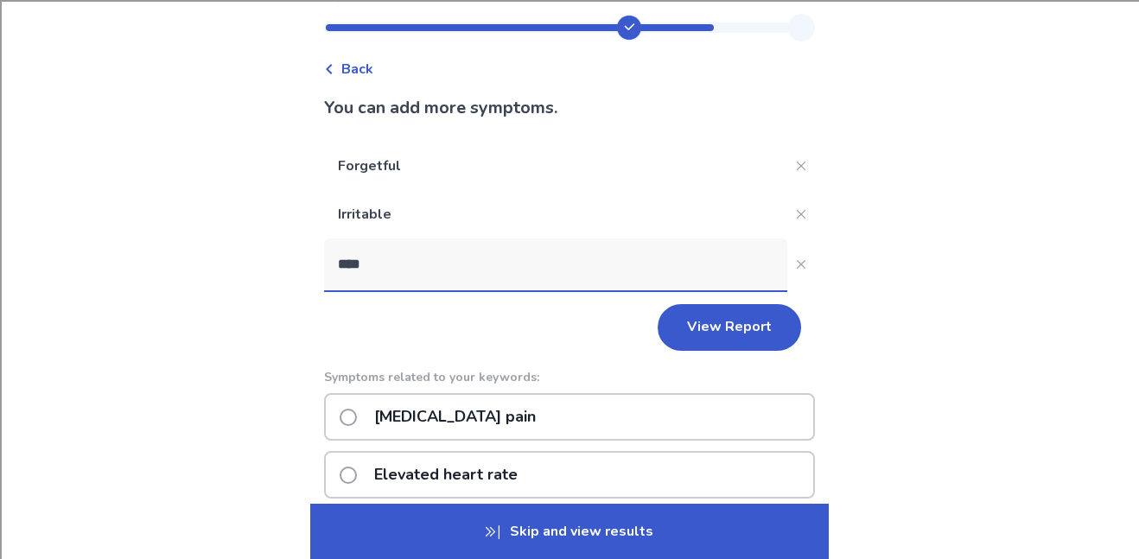
scroll to position [37, 0]
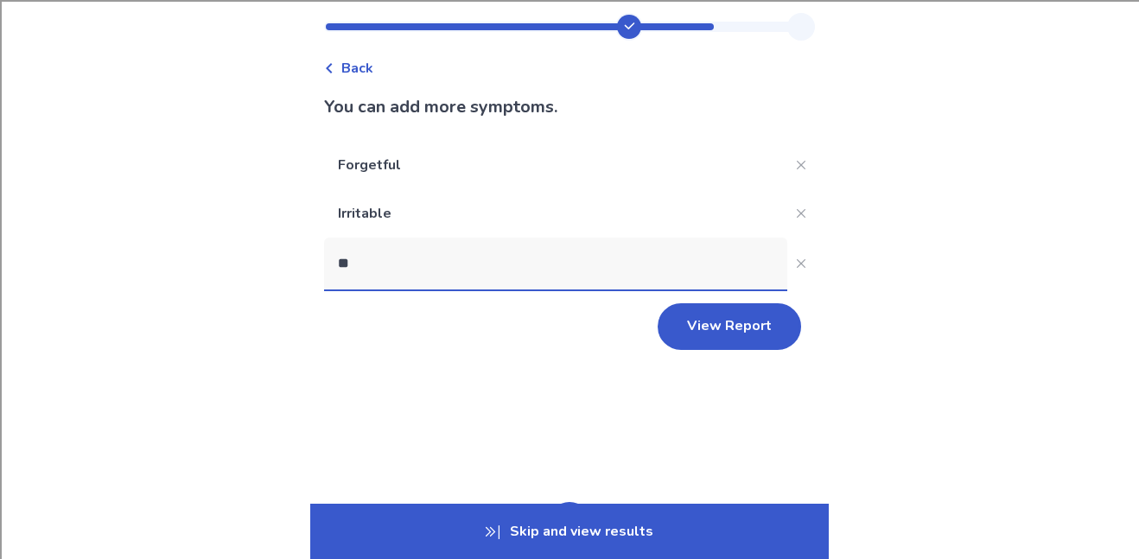
type input "*"
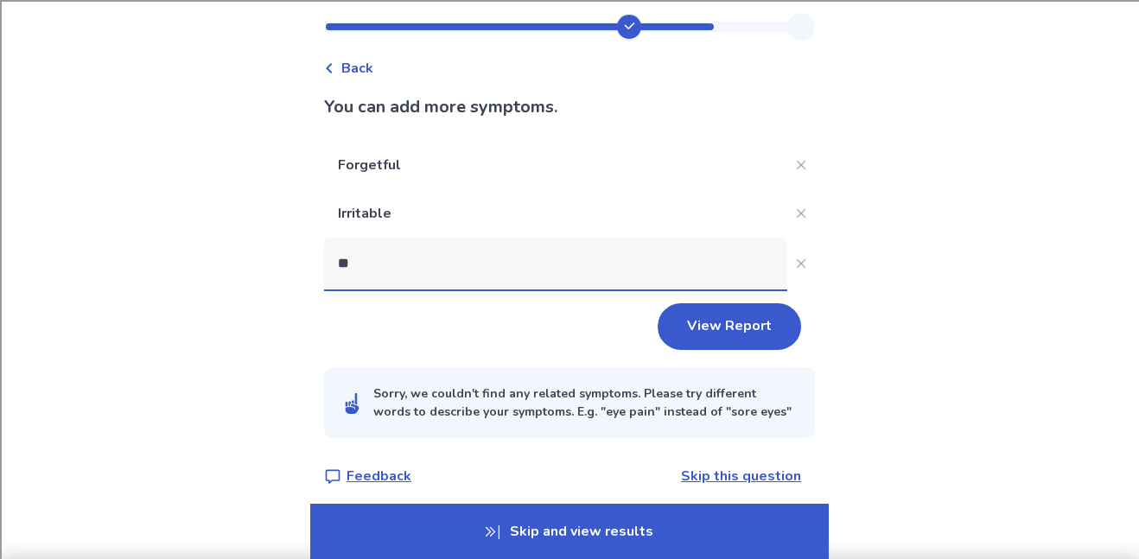
type input "*"
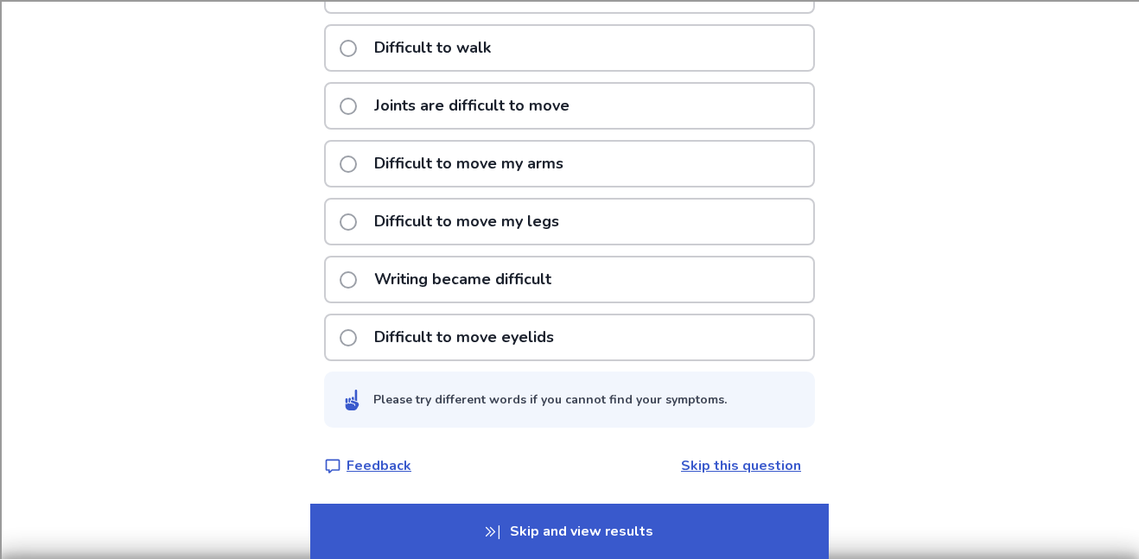
scroll to position [0, 0]
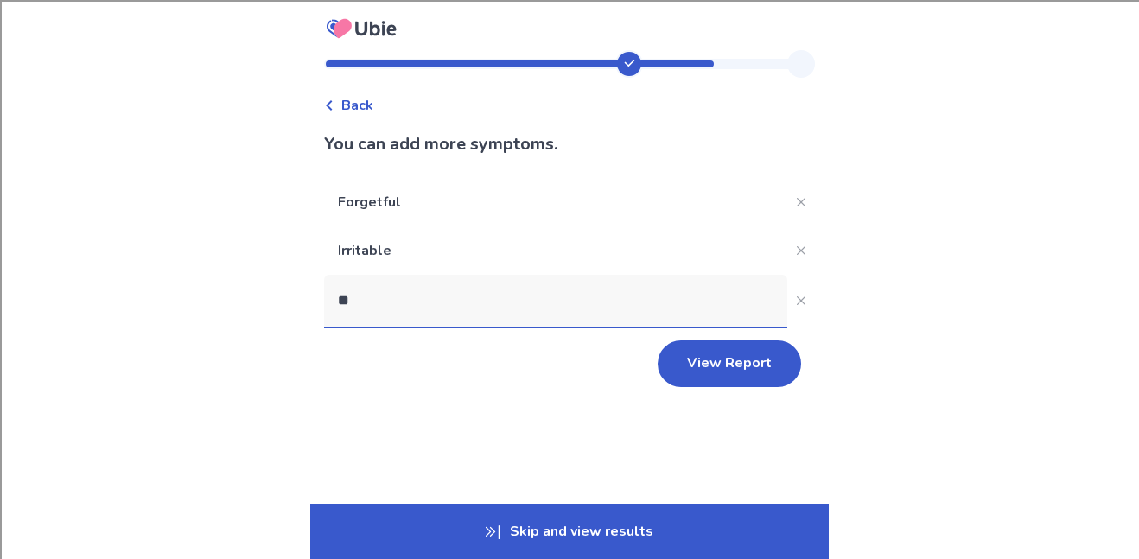
type input "*"
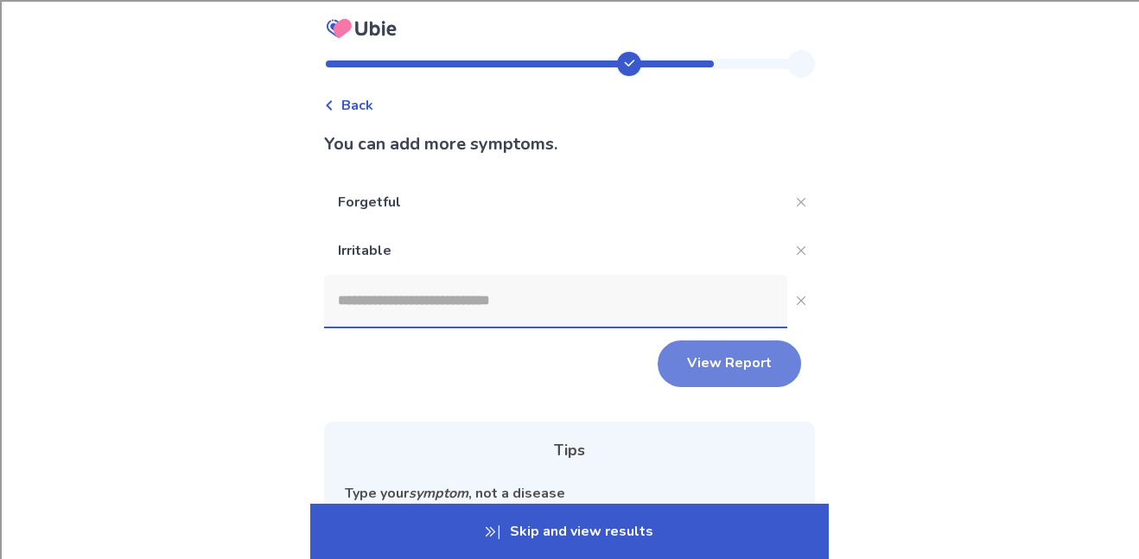
scroll to position [294, 0]
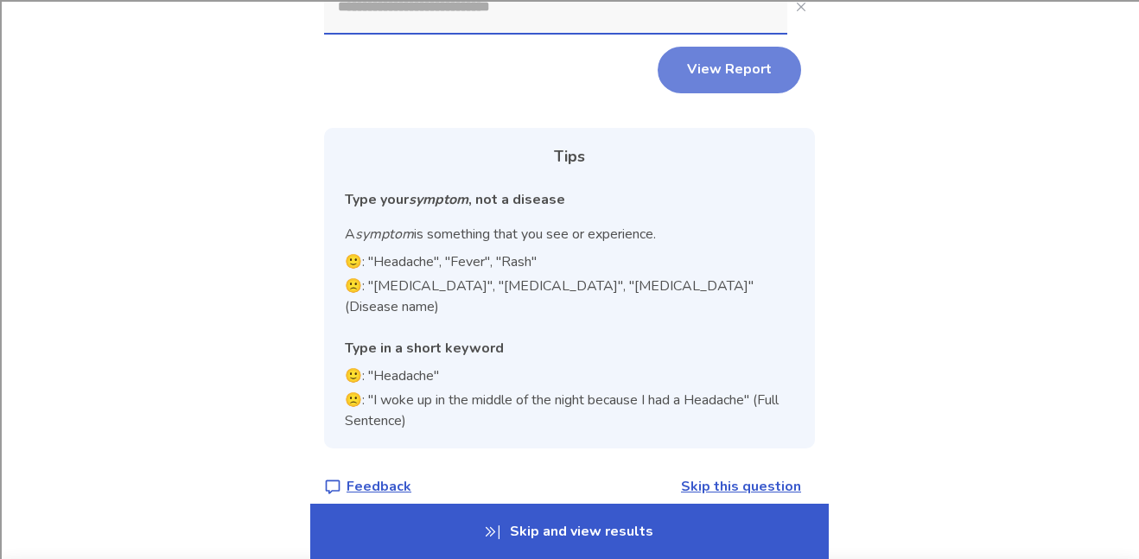
click at [713, 81] on button "View Report" at bounding box center [728, 70] width 143 height 47
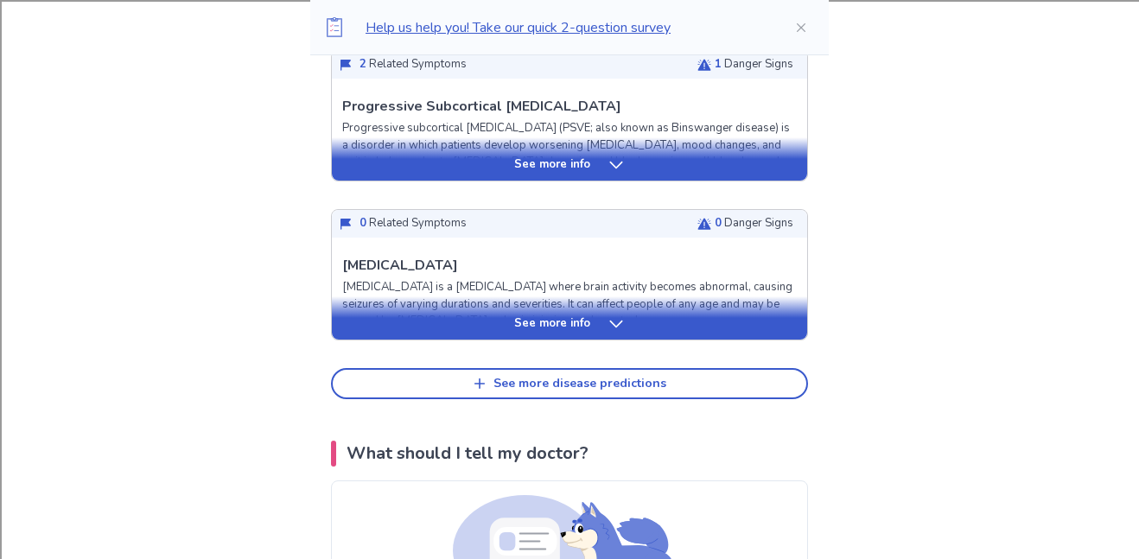
scroll to position [847, 0]
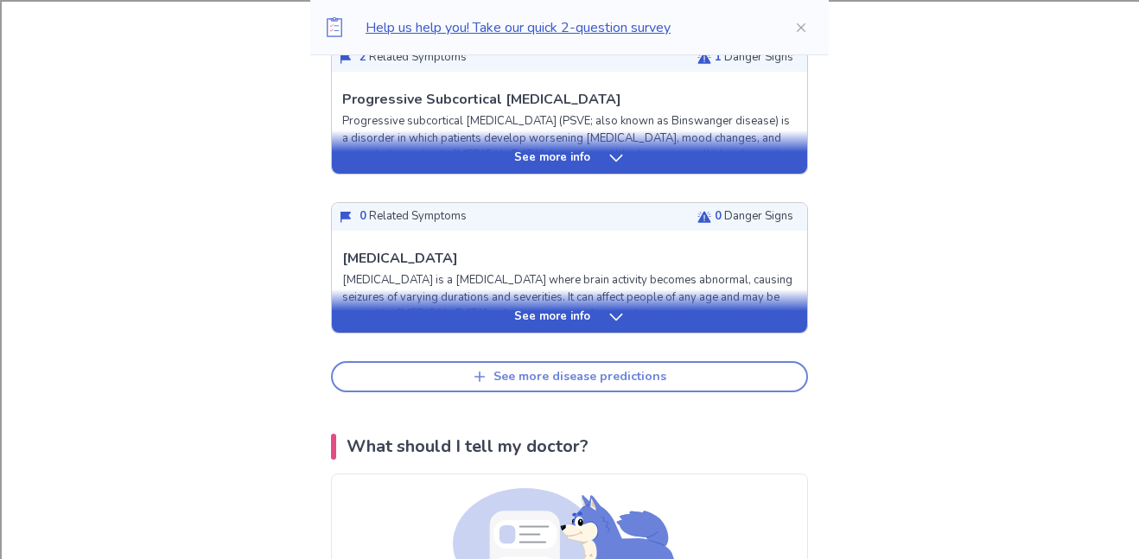
click at [591, 370] on div "See more disease predictions" at bounding box center [579, 377] width 173 height 15
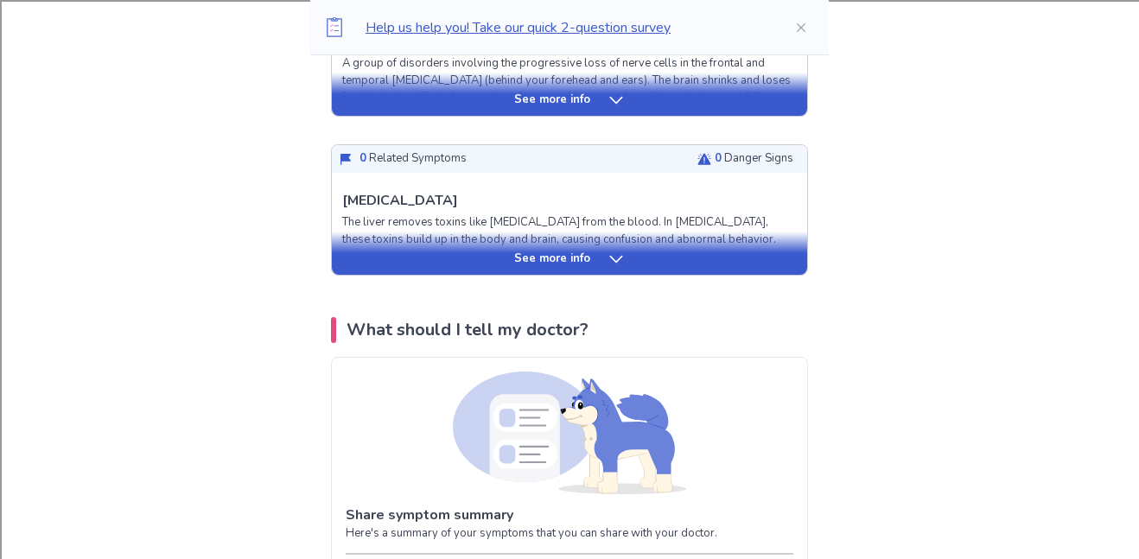
scroll to position [1385, 0]
